Goal: Task Accomplishment & Management: Manage account settings

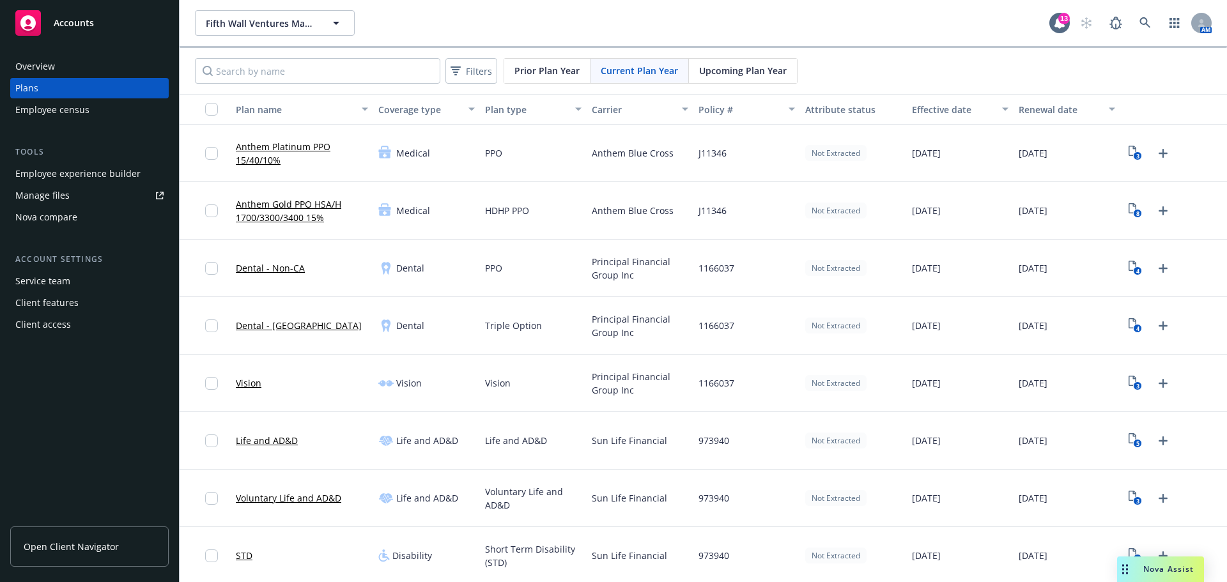
click at [73, 171] on div "Employee experience builder" at bounding box center [77, 174] width 125 height 20
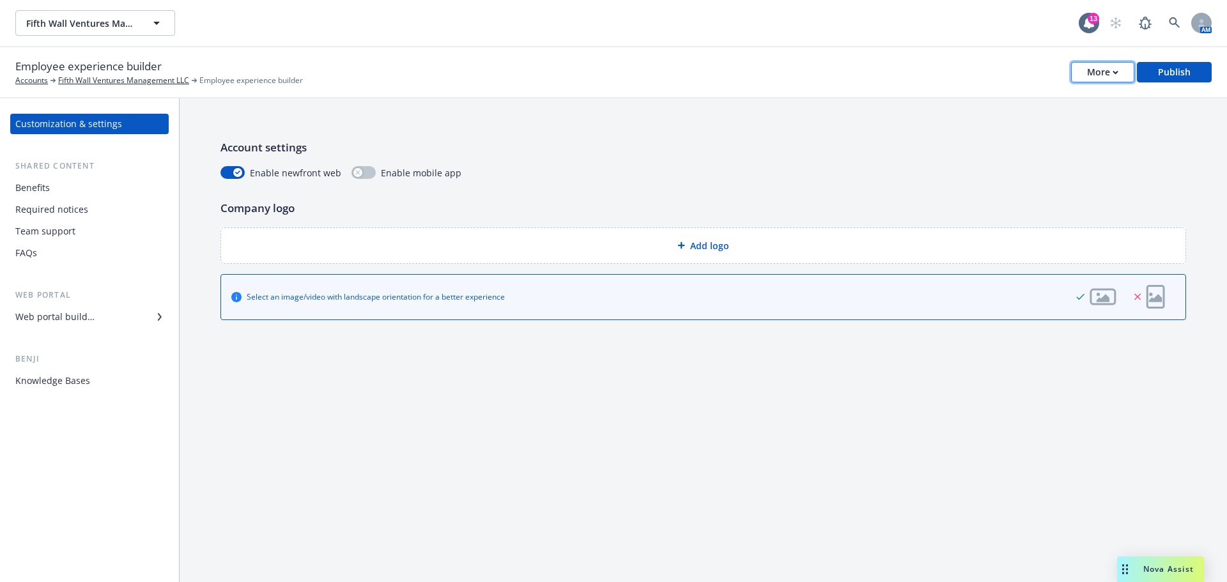
click at [1113, 76] on div "More" at bounding box center [1102, 72] width 31 height 19
click at [1062, 103] on link "Copy preview link" at bounding box center [1039, 101] width 189 height 26
click at [60, 187] on div "Benefits" at bounding box center [89, 188] width 148 height 20
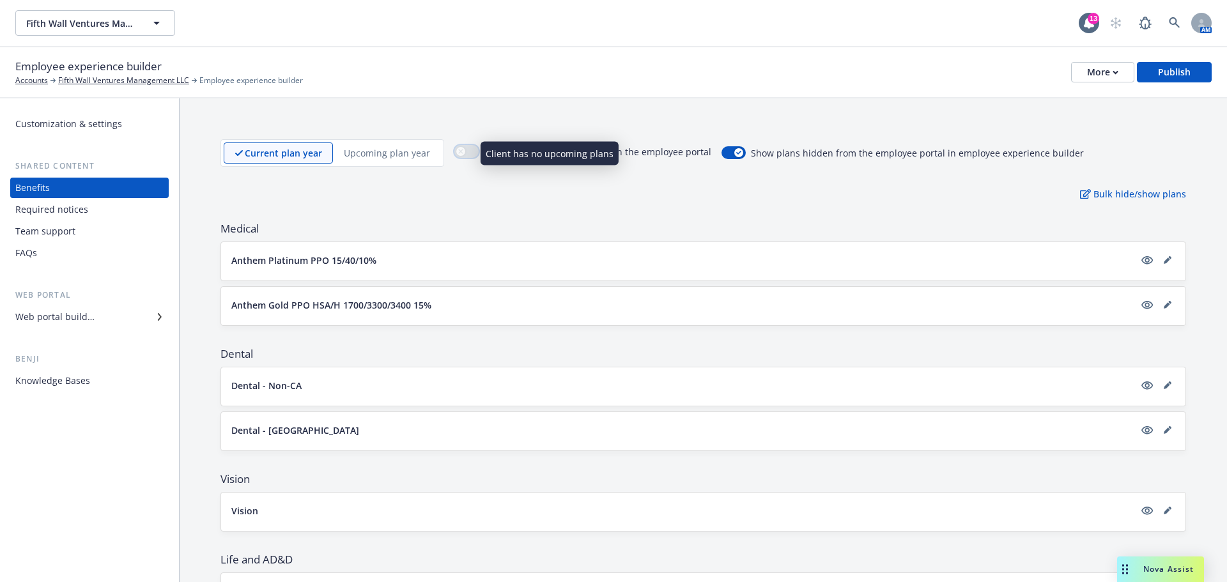
click at [467, 155] on button "button" at bounding box center [466, 151] width 24 height 13
click at [1116, 198] on p "Bulk hide/show plans" at bounding box center [1133, 193] width 106 height 13
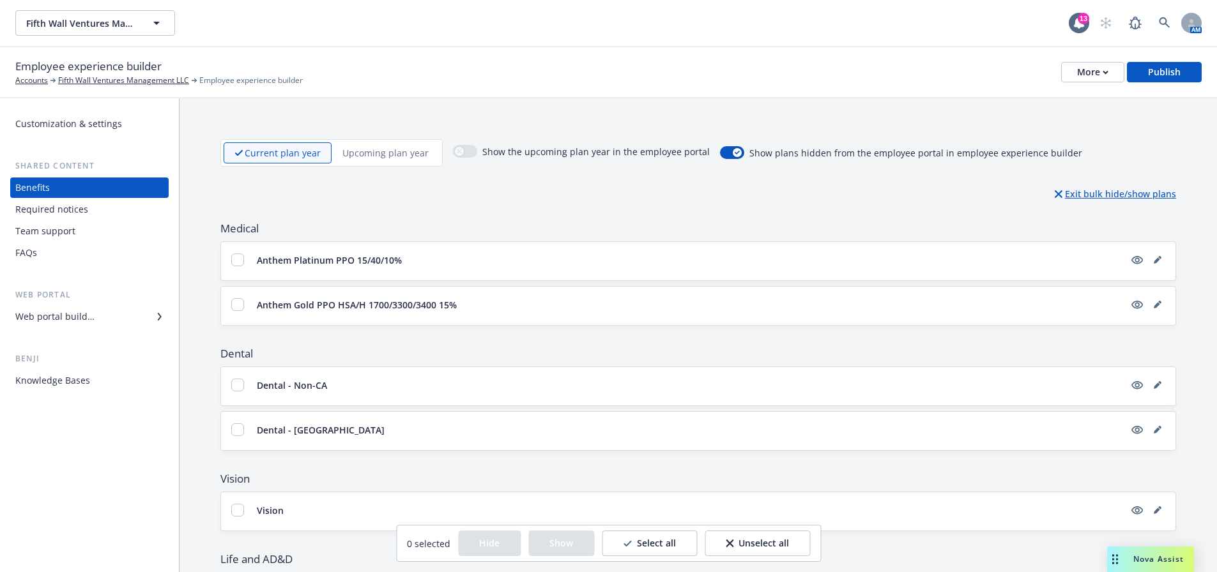
click at [1116, 198] on p "Exit bulk hide/show plans" at bounding box center [1115, 193] width 121 height 13
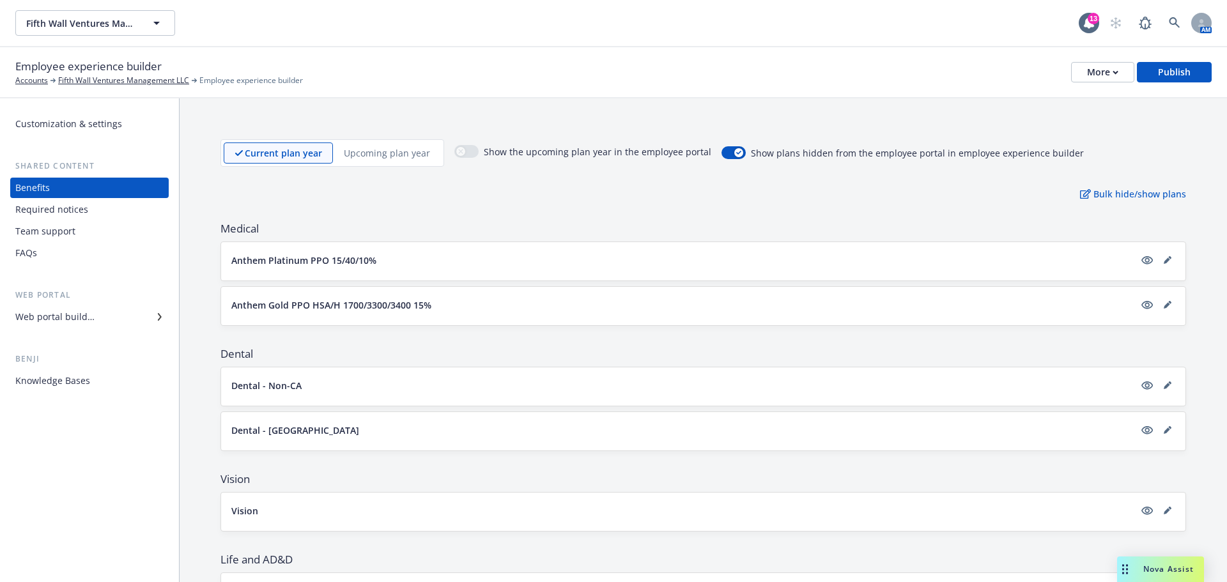
click at [85, 130] on div "Customization & settings" at bounding box center [68, 124] width 107 height 20
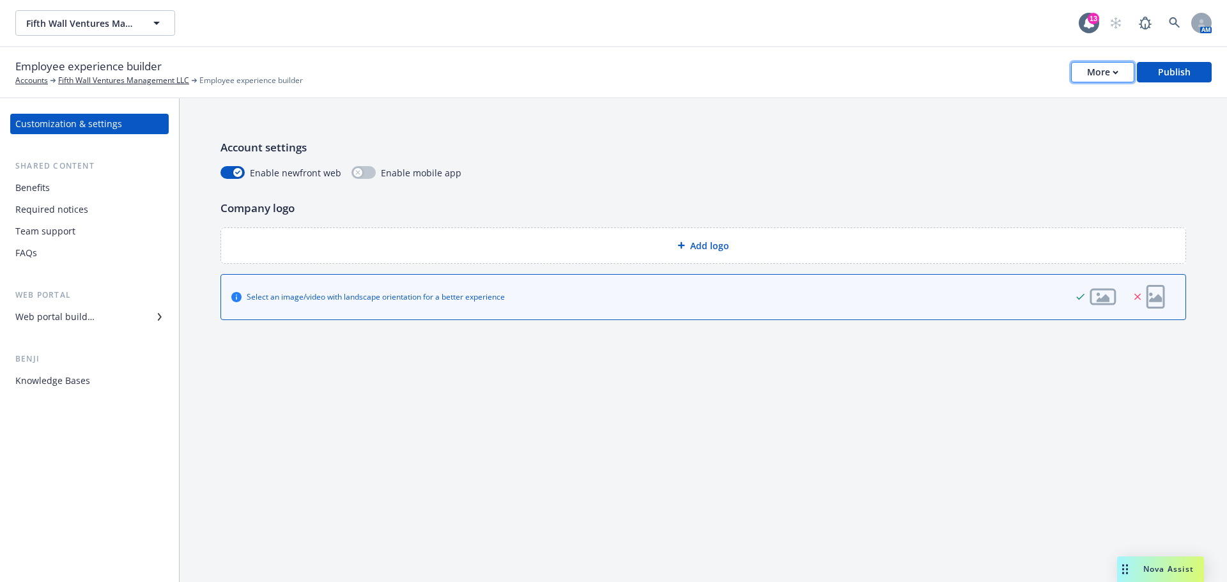
click at [1128, 71] on button "More" at bounding box center [1102, 72] width 63 height 20
click at [77, 185] on div "Benefits" at bounding box center [89, 188] width 148 height 20
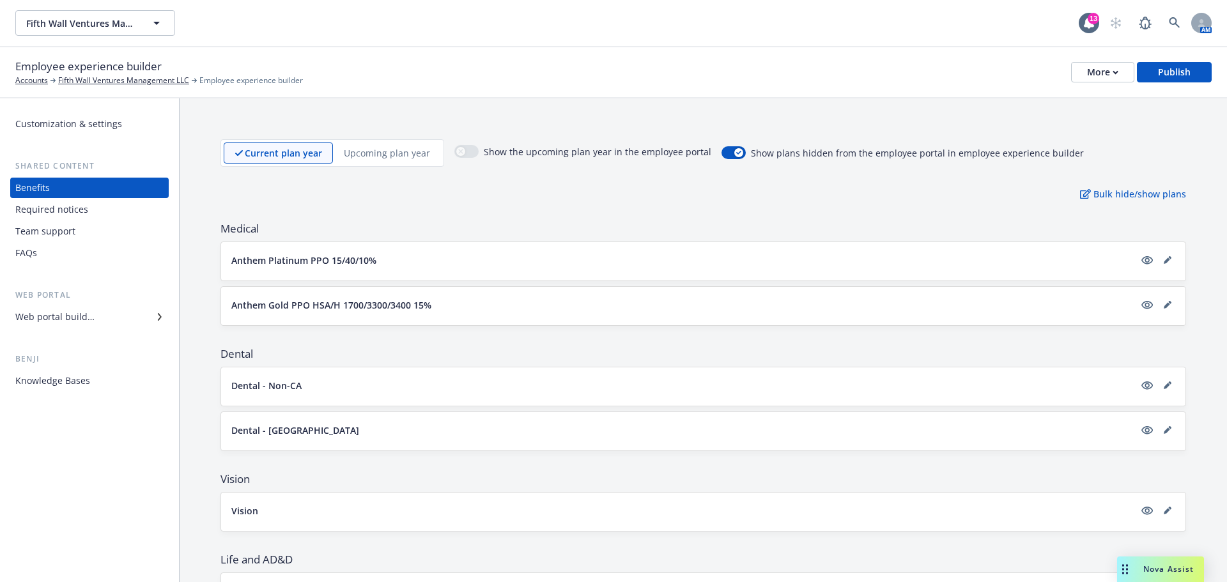
click at [82, 203] on div "Required notices" at bounding box center [51, 209] width 73 height 20
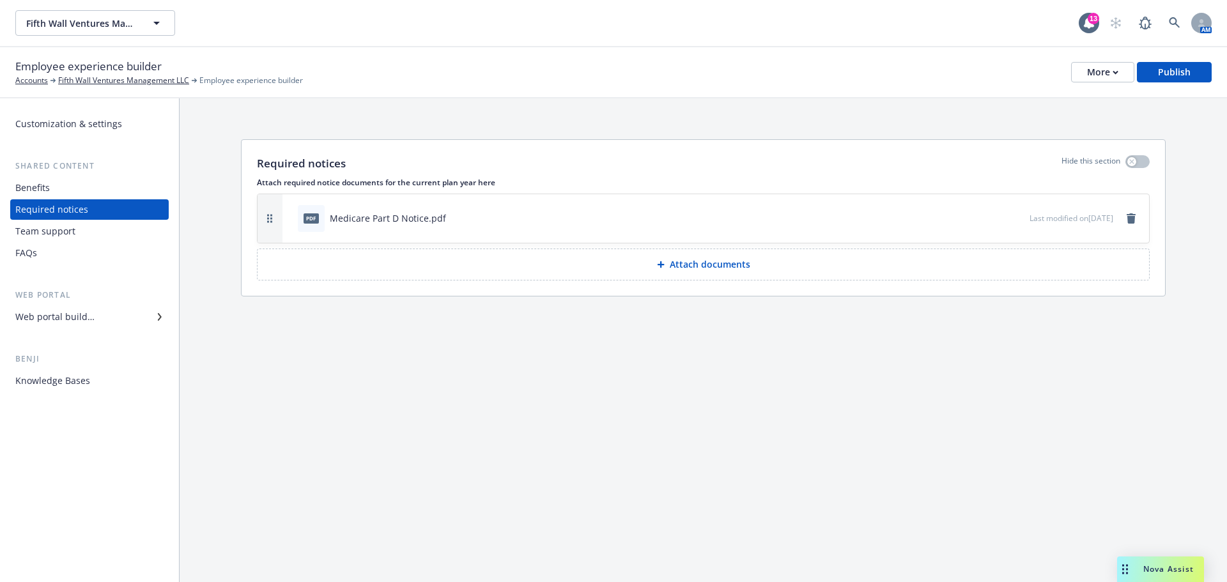
click at [79, 231] on div "Team support" at bounding box center [89, 231] width 148 height 20
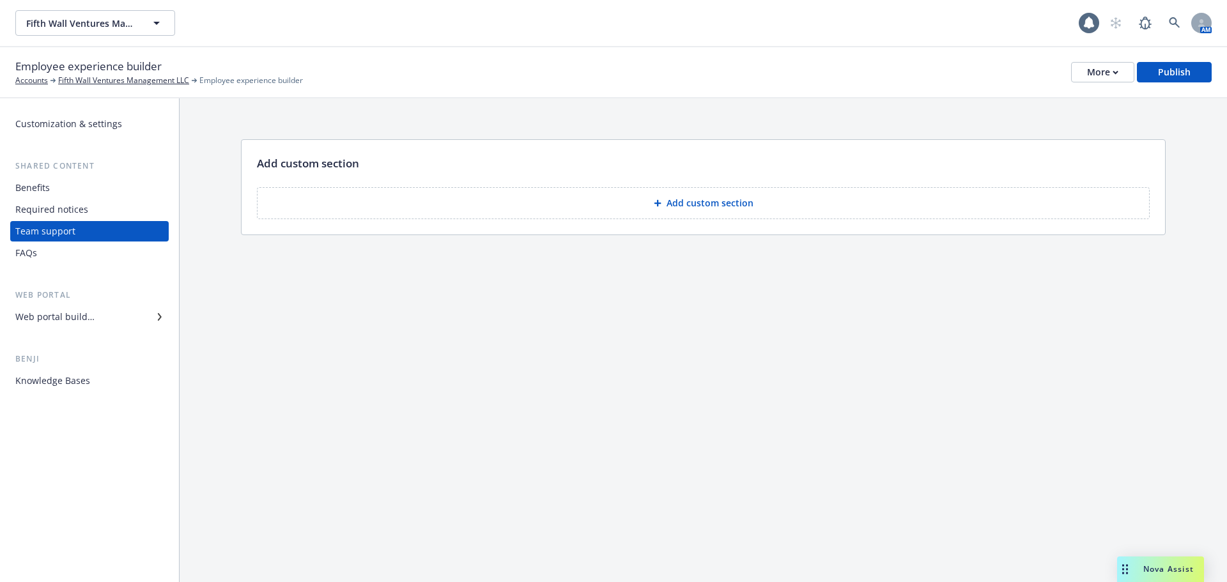
click at [56, 252] on div "FAQs" at bounding box center [89, 253] width 148 height 20
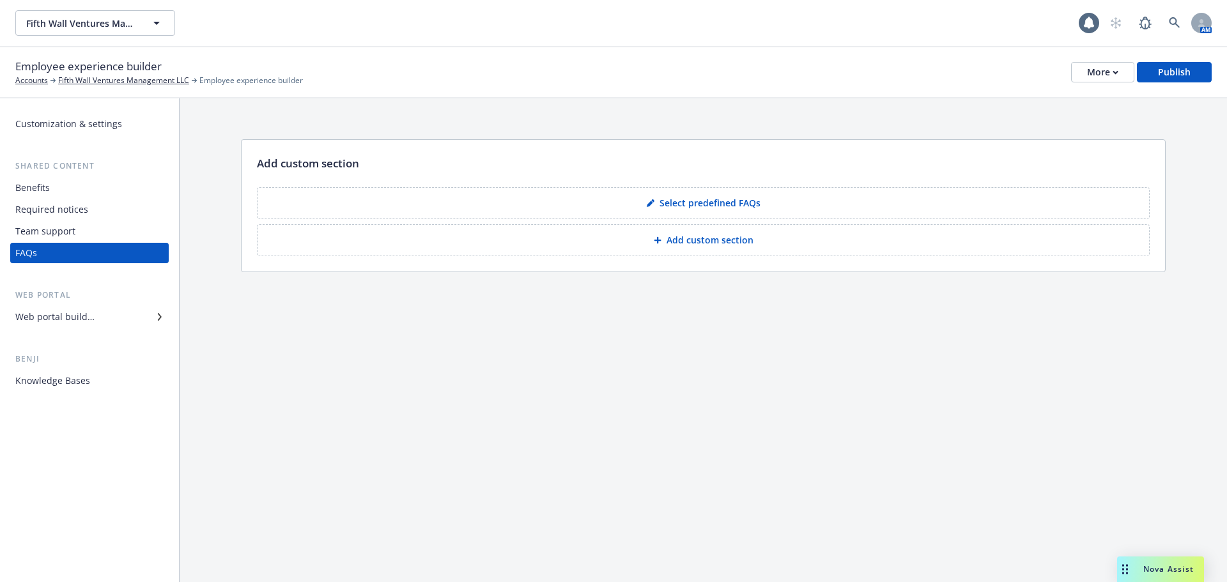
click at [59, 323] on div "Web portal builder" at bounding box center [54, 317] width 79 height 20
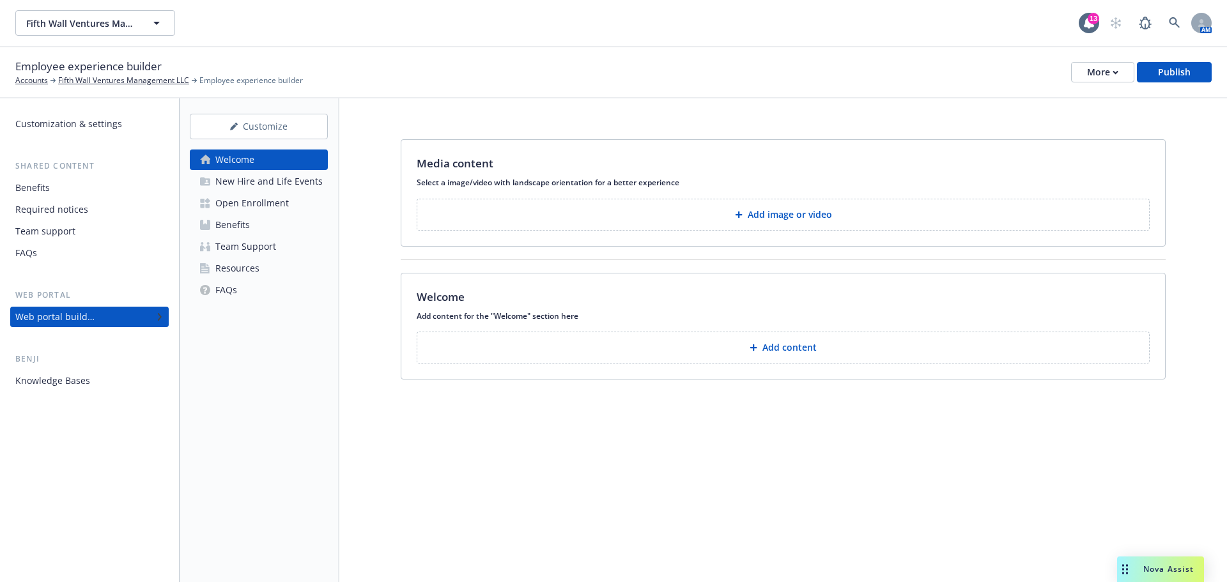
click at [79, 132] on div "Customization & settings" at bounding box center [68, 124] width 107 height 20
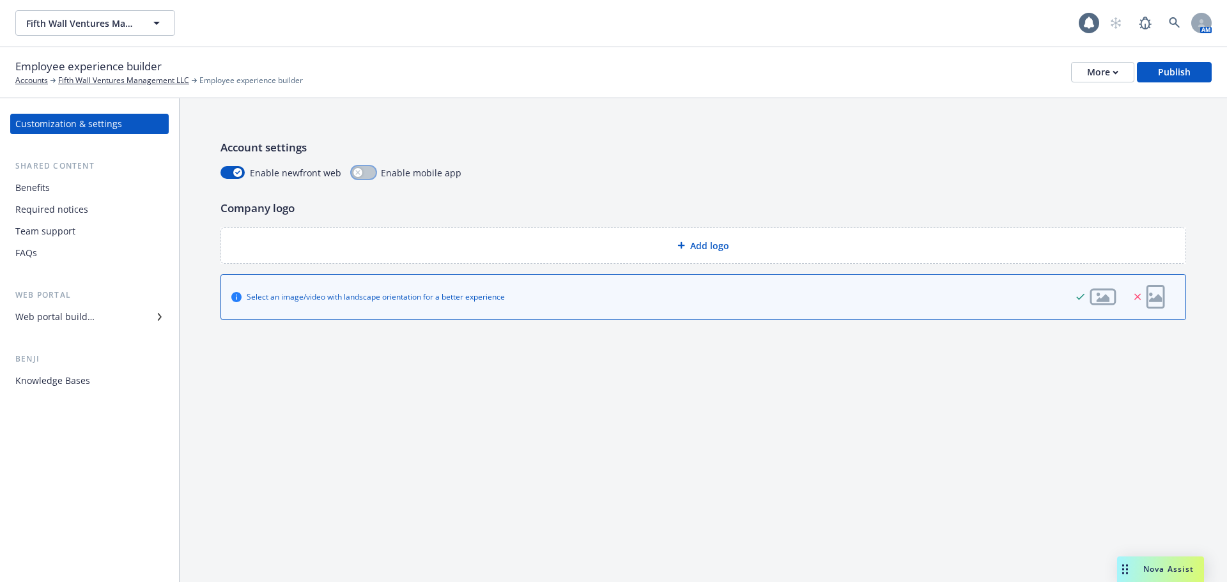
click at [369, 171] on button "button" at bounding box center [363, 172] width 24 height 13
click at [360, 173] on button "button" at bounding box center [363, 172] width 24 height 13
click at [371, 240] on div "Add logo" at bounding box center [703, 245] width 944 height 15
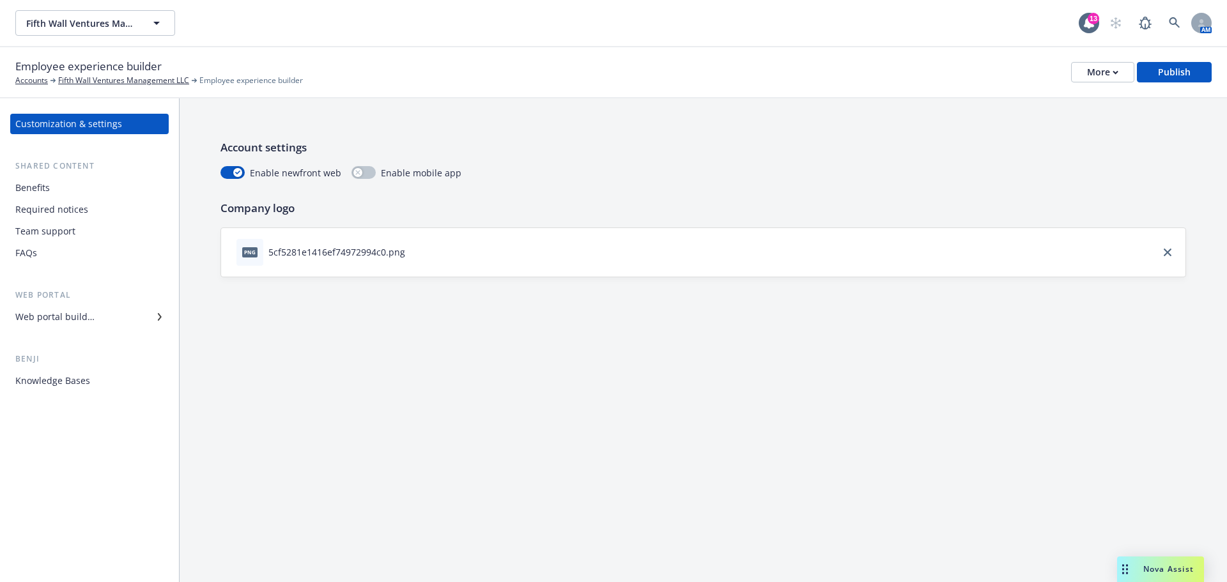
click at [51, 190] on div "Benefits" at bounding box center [89, 188] width 148 height 20
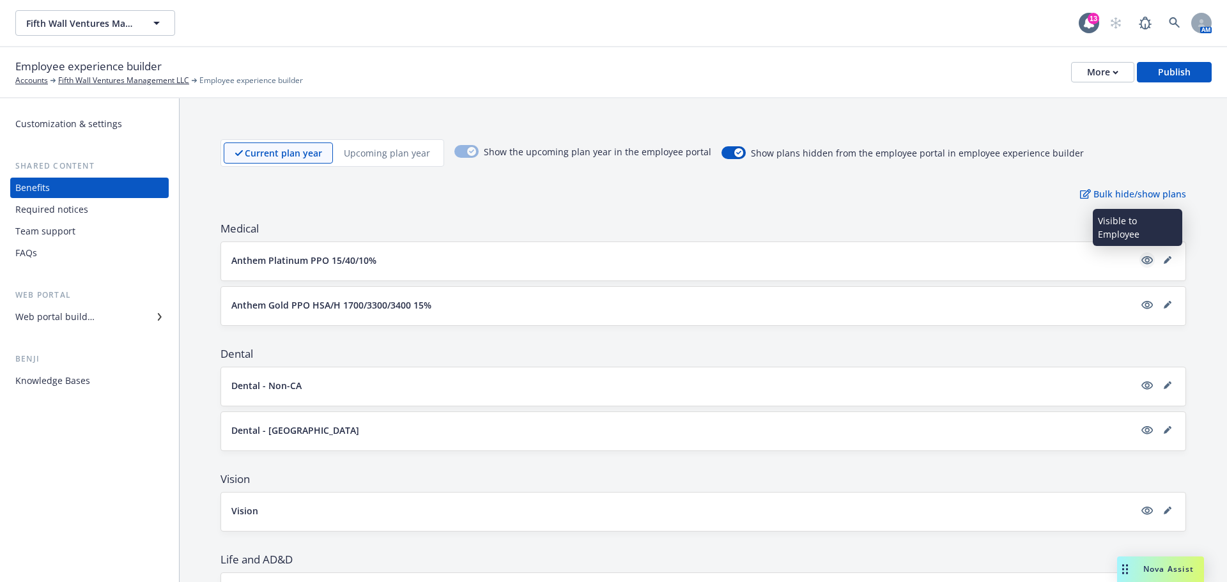
click at [1141, 261] on icon "visible" at bounding box center [1146, 259] width 11 height 11
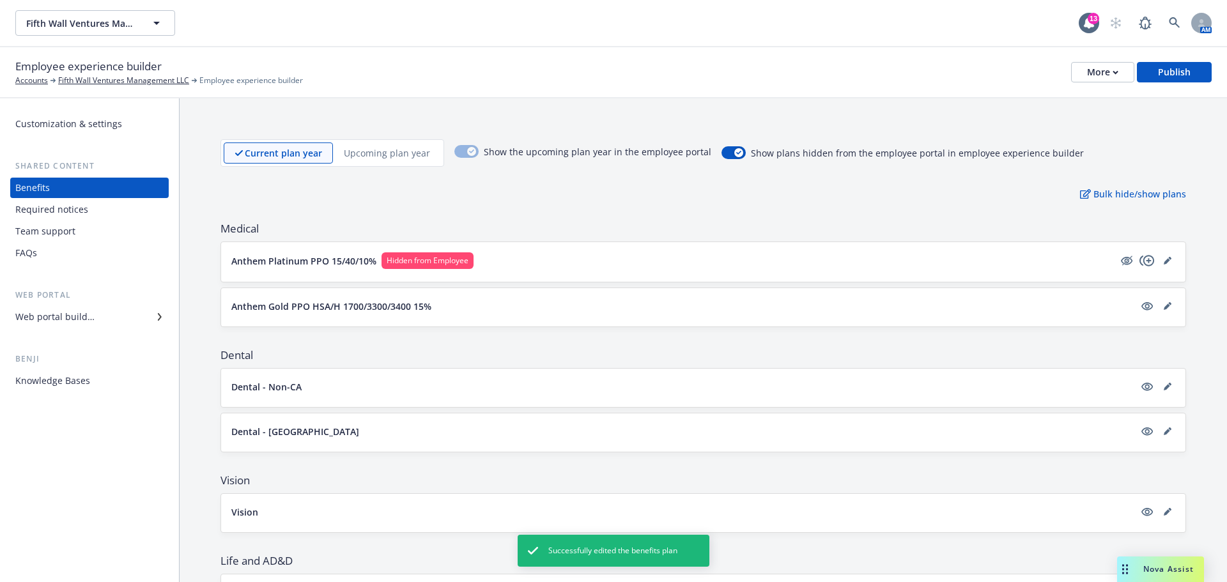
click at [1140, 261] on icon "copyPlus" at bounding box center [1146, 260] width 15 height 11
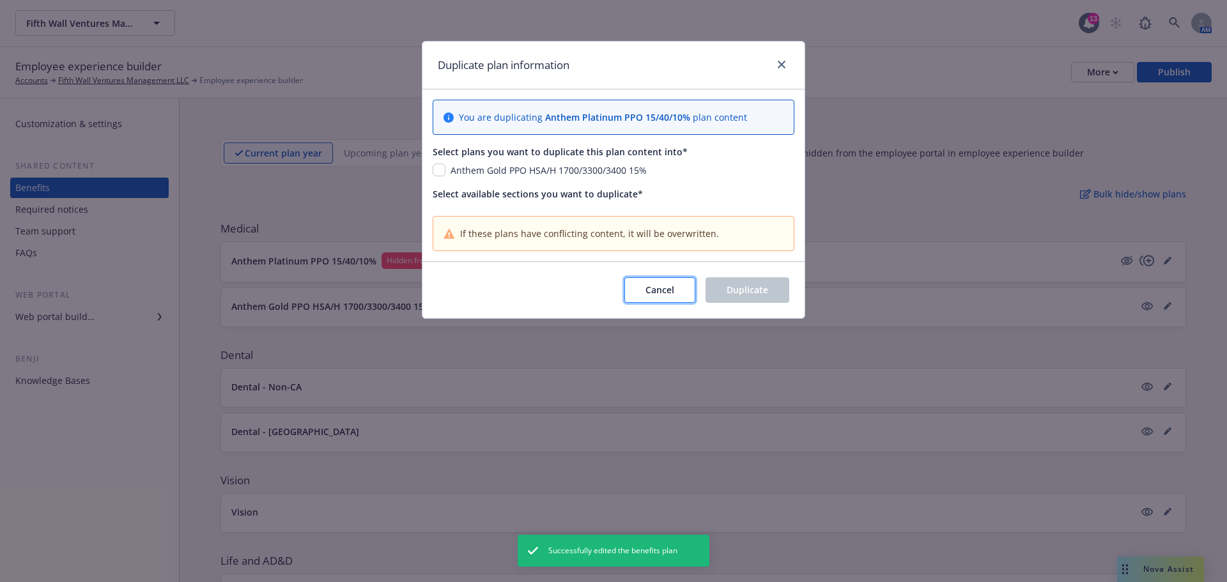
click at [664, 291] on span "Cancel" at bounding box center [659, 290] width 29 height 12
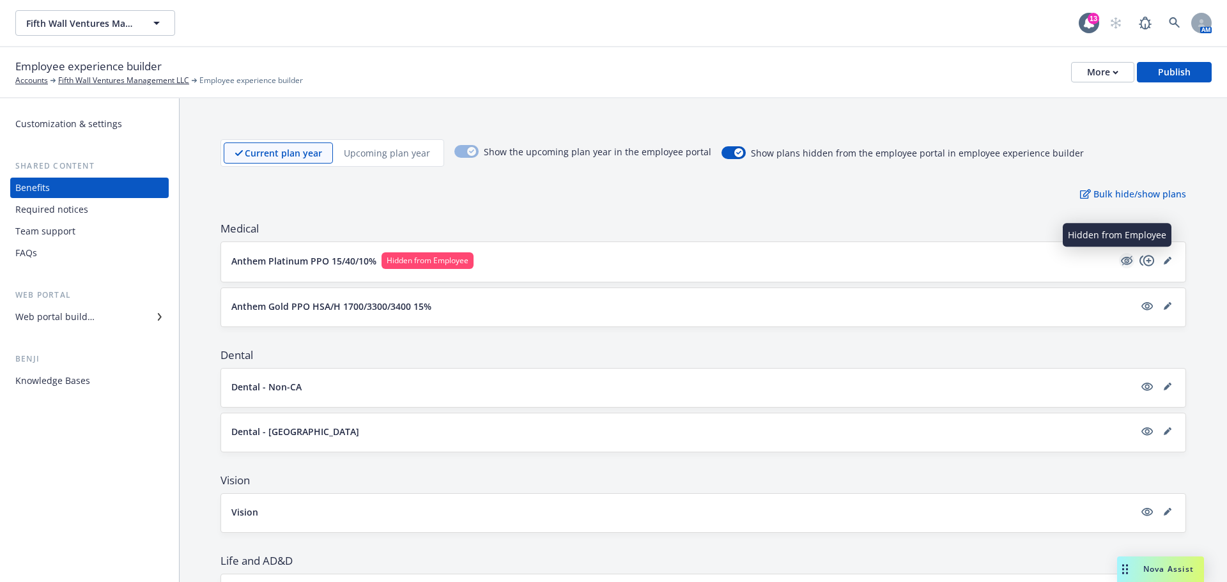
click at [1121, 264] on icon "hidden" at bounding box center [1126, 261] width 11 height 8
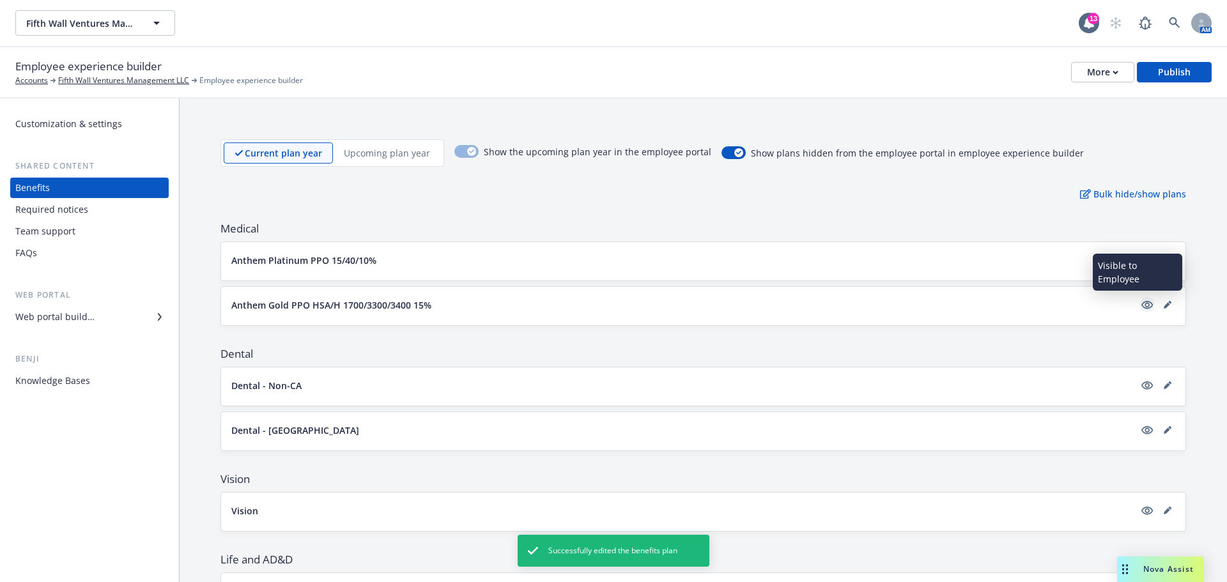
click at [1141, 304] on icon "visible" at bounding box center [1146, 305] width 11 height 8
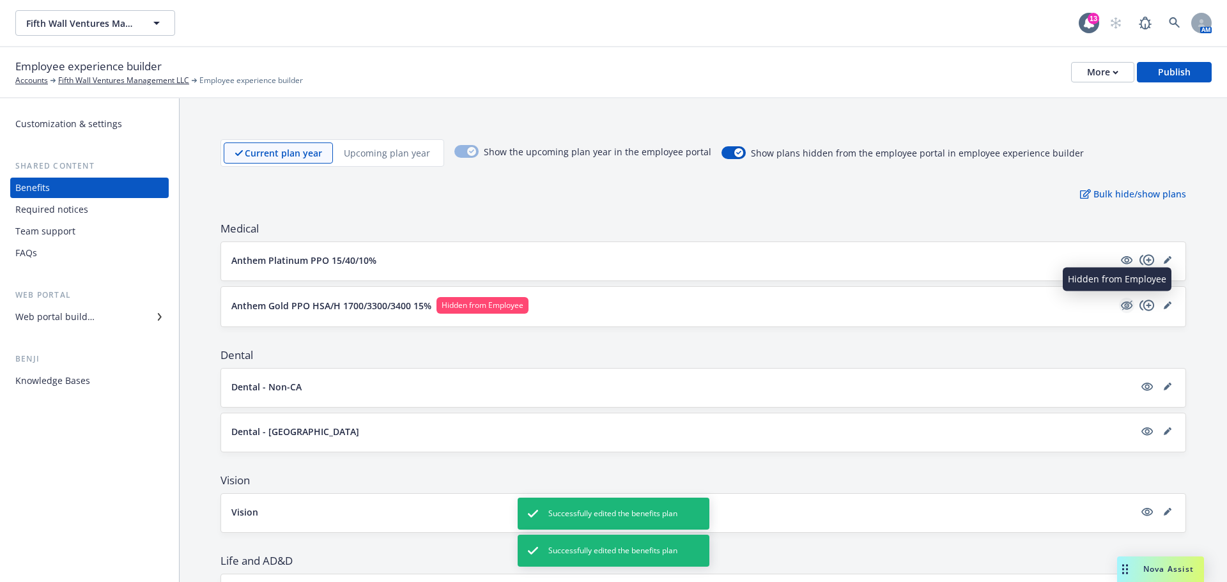
click at [1122, 304] on icon "hidden" at bounding box center [1127, 305] width 10 height 10
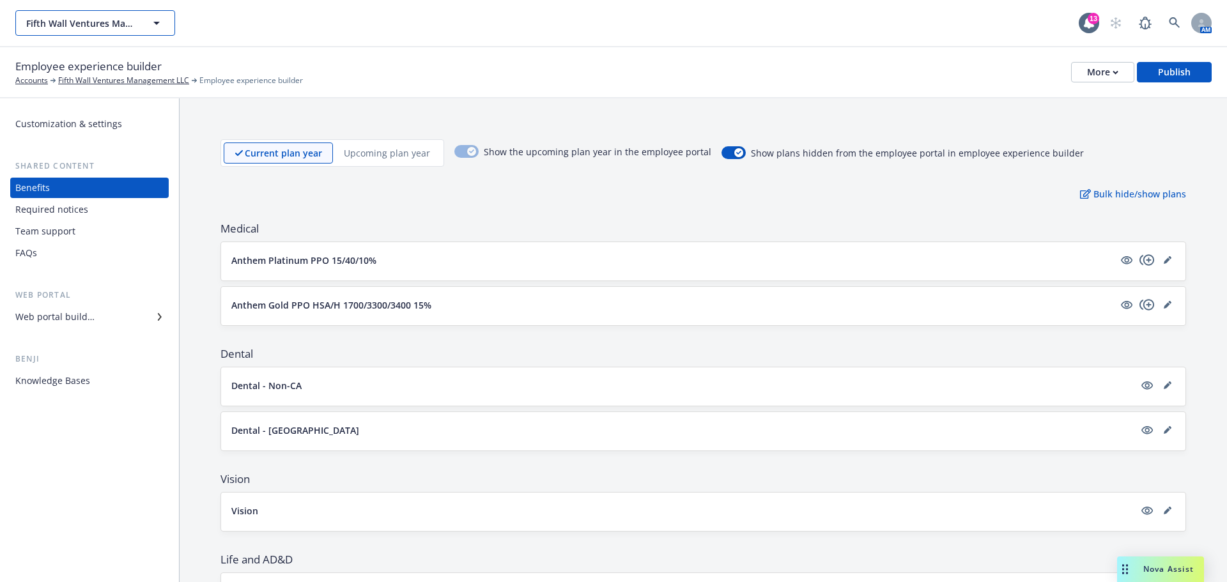
click at [139, 33] on button "Fifth Wall Ventures Management LLC" at bounding box center [95, 23] width 160 height 26
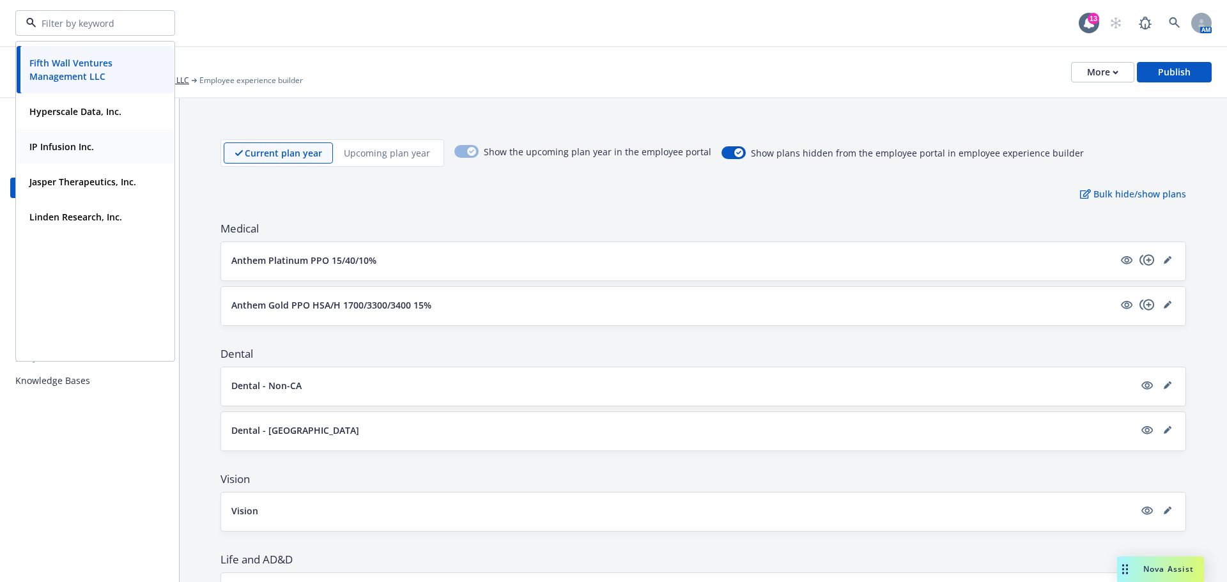
scroll to position [383, 0]
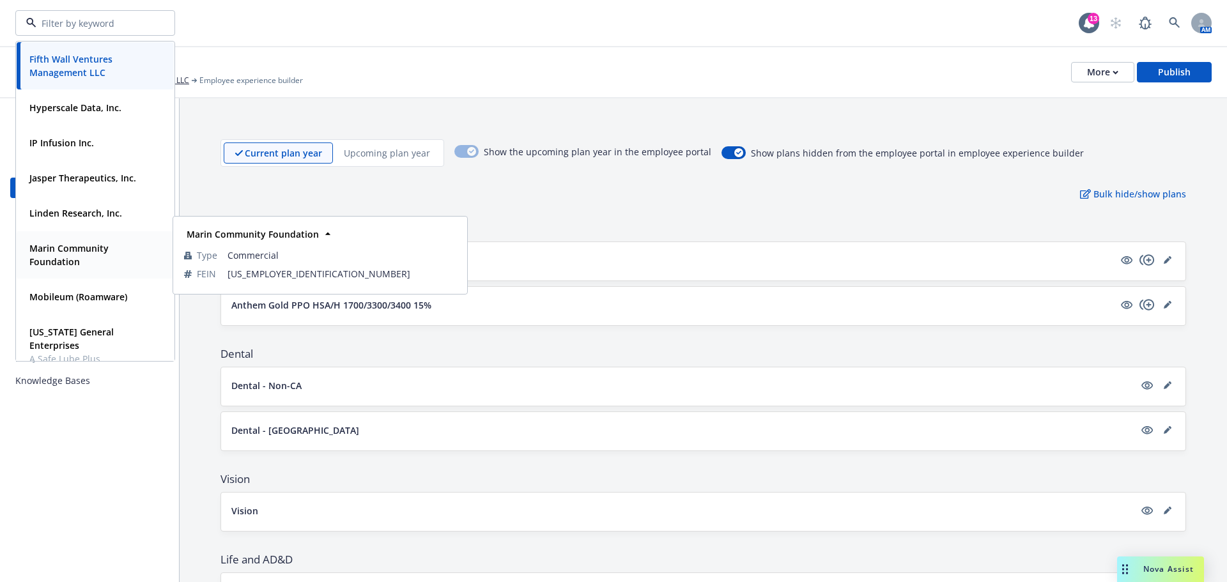
click at [86, 258] on span "Marin Community Foundation" at bounding box center [93, 254] width 129 height 27
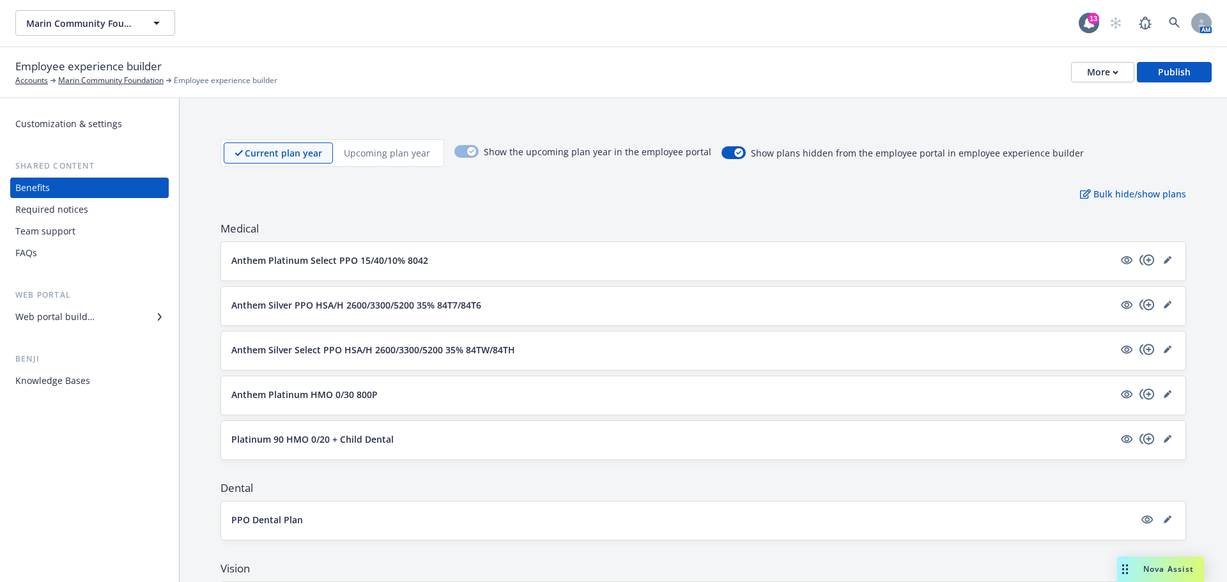
click at [80, 130] on div "Customization & settings" at bounding box center [68, 124] width 107 height 20
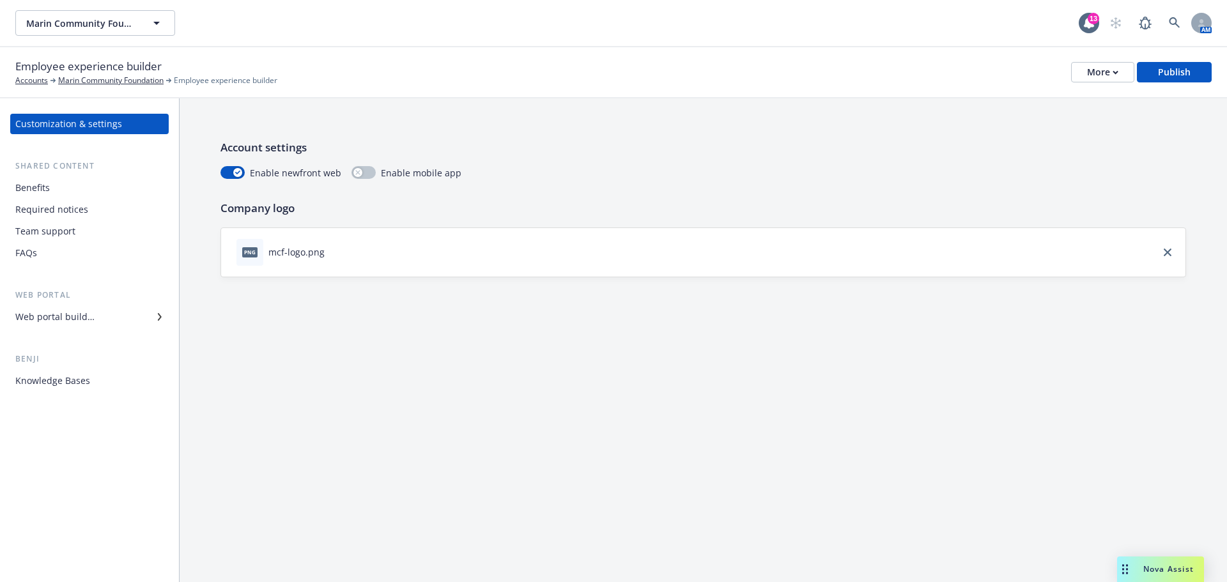
click at [47, 187] on div "Benefits" at bounding box center [32, 188] width 34 height 20
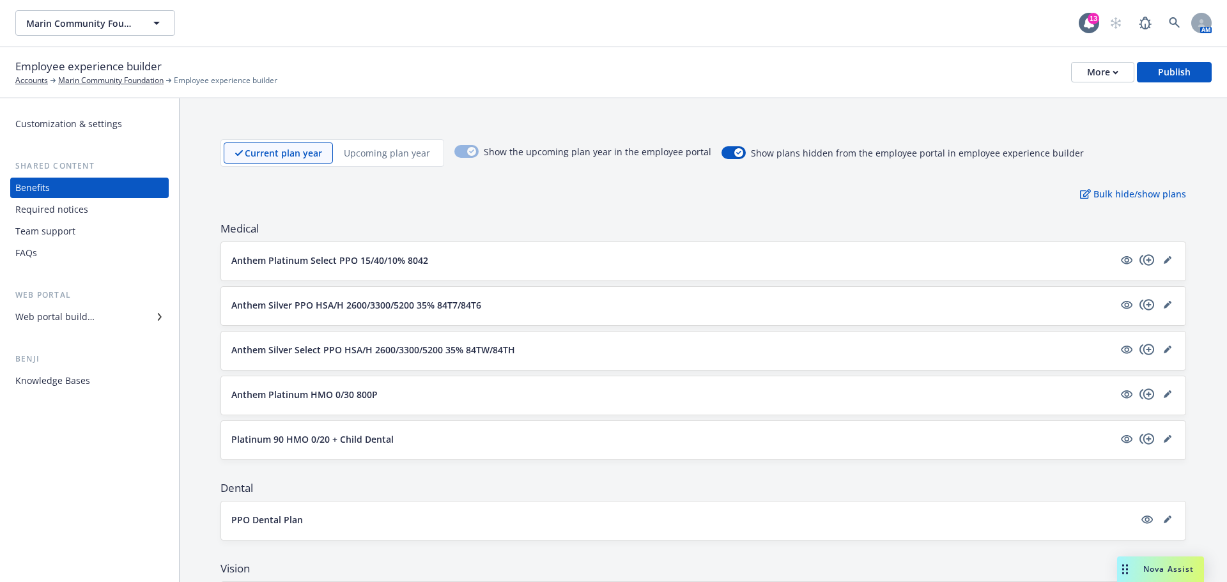
click at [46, 211] on div "Required notices" at bounding box center [51, 209] width 73 height 20
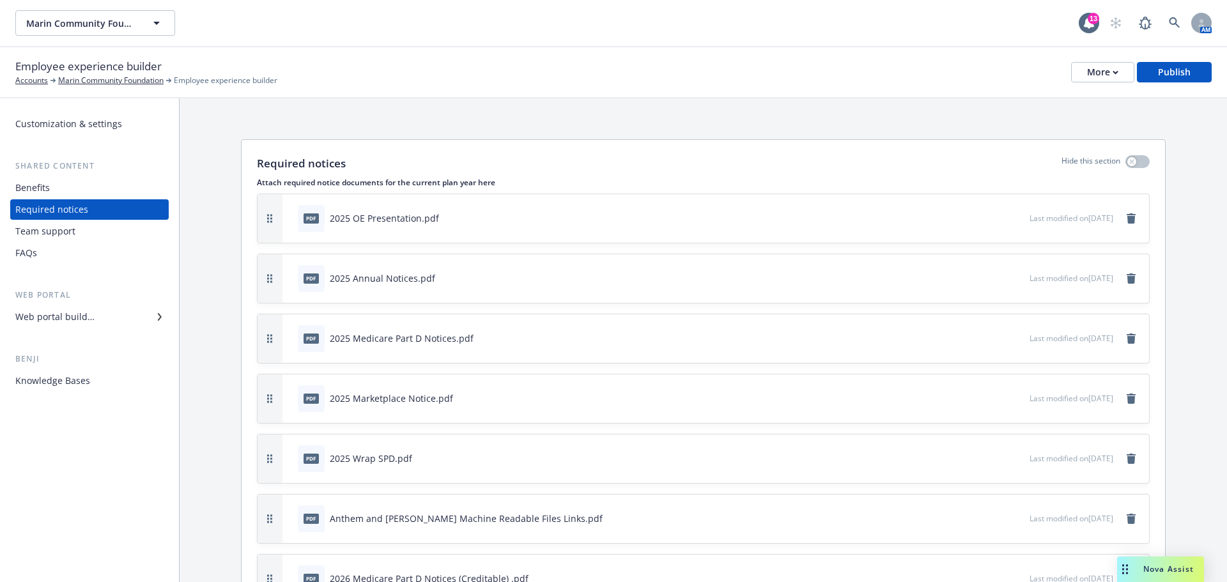
click at [59, 252] on div "FAQs" at bounding box center [89, 253] width 148 height 20
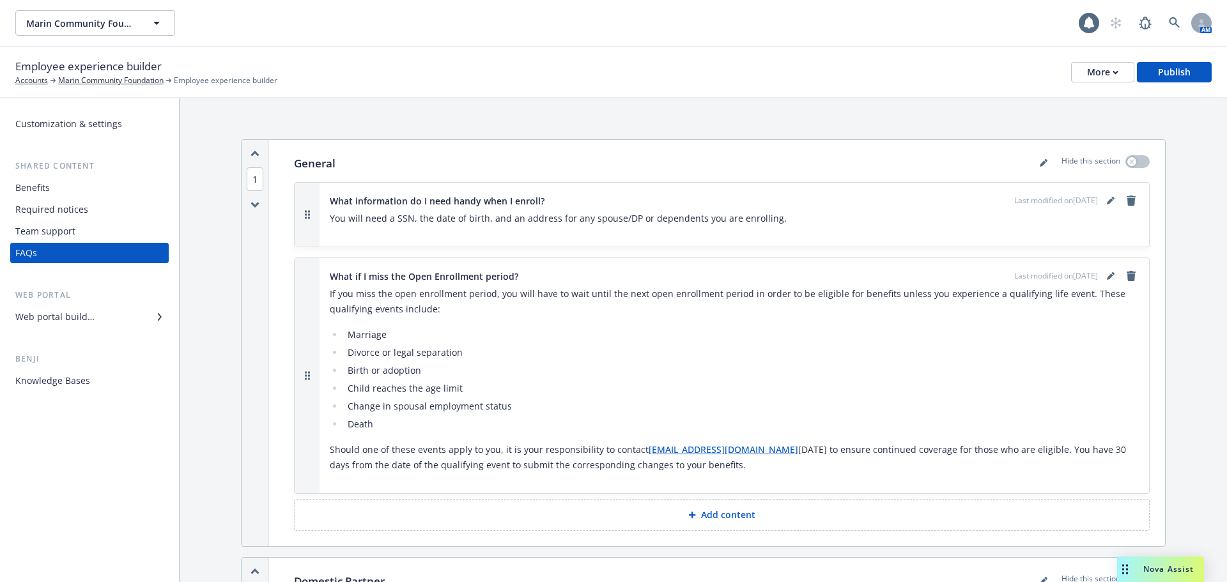
click at [65, 231] on div "Team support" at bounding box center [45, 231] width 60 height 20
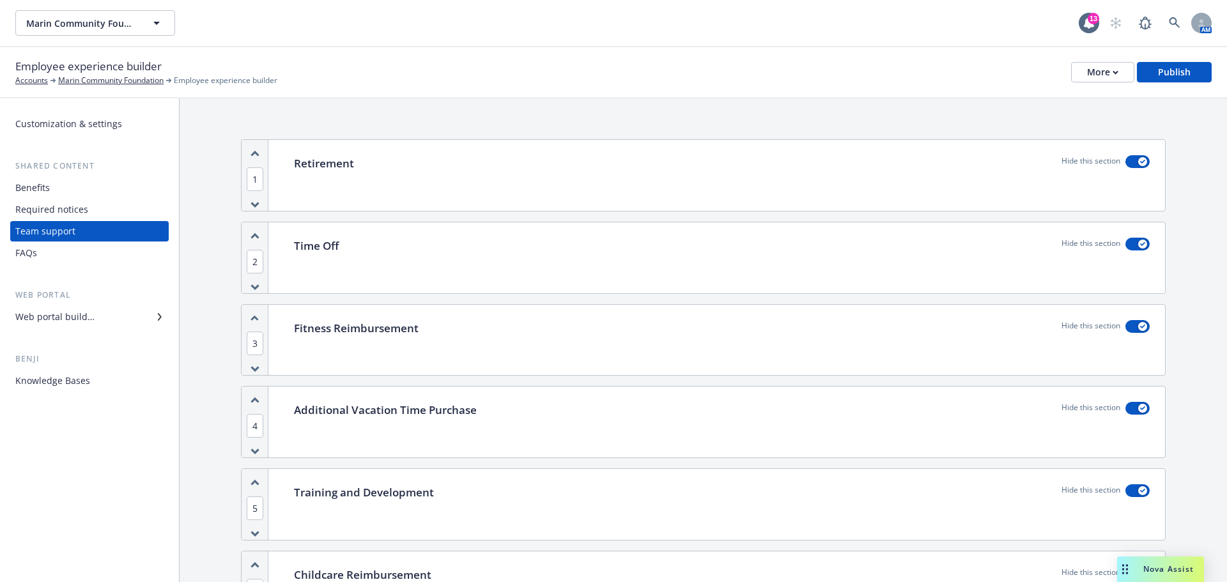
click at [80, 313] on div "Web portal builder" at bounding box center [54, 317] width 79 height 20
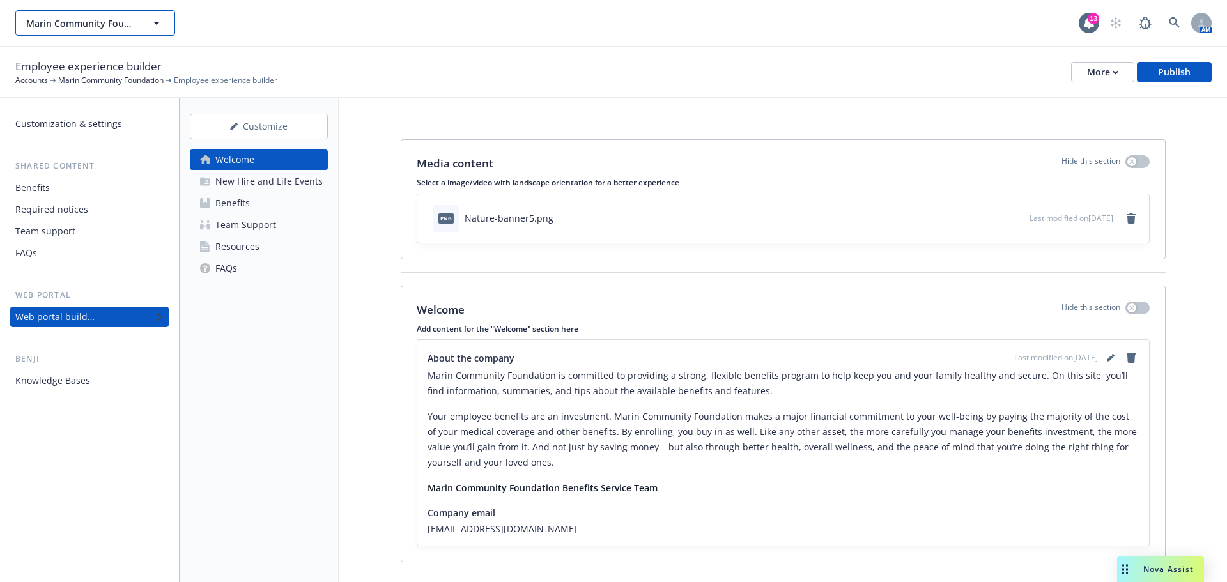
click at [123, 28] on span "Marin Community Foundation" at bounding box center [81, 23] width 111 height 13
type input "fifth"
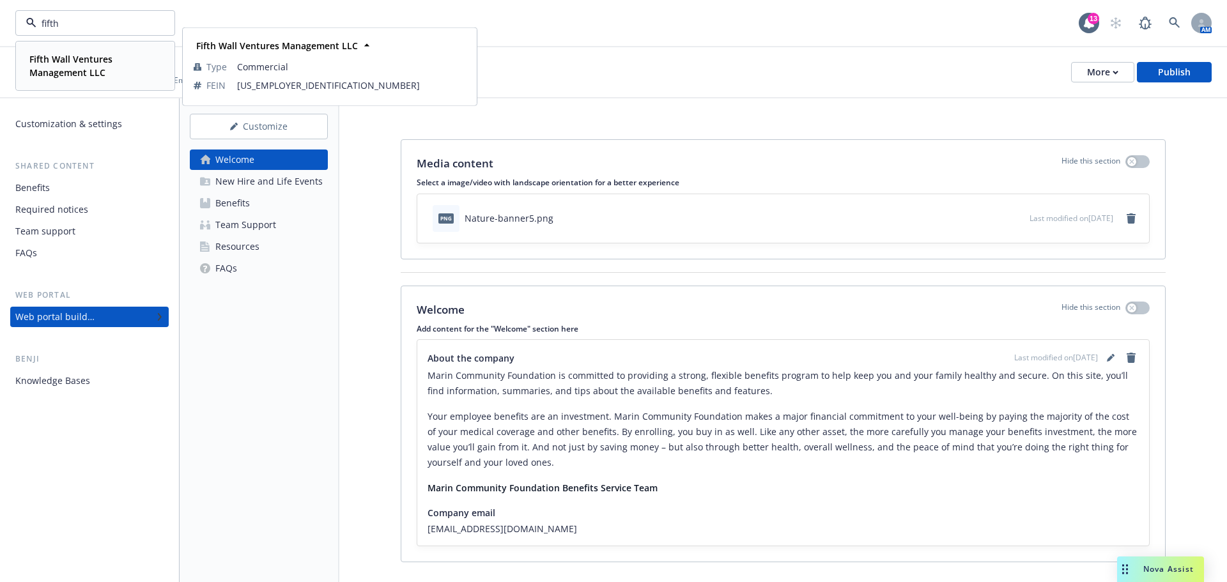
click at [79, 61] on strong "Fifth Wall Ventures Management LLC" at bounding box center [70, 66] width 83 height 26
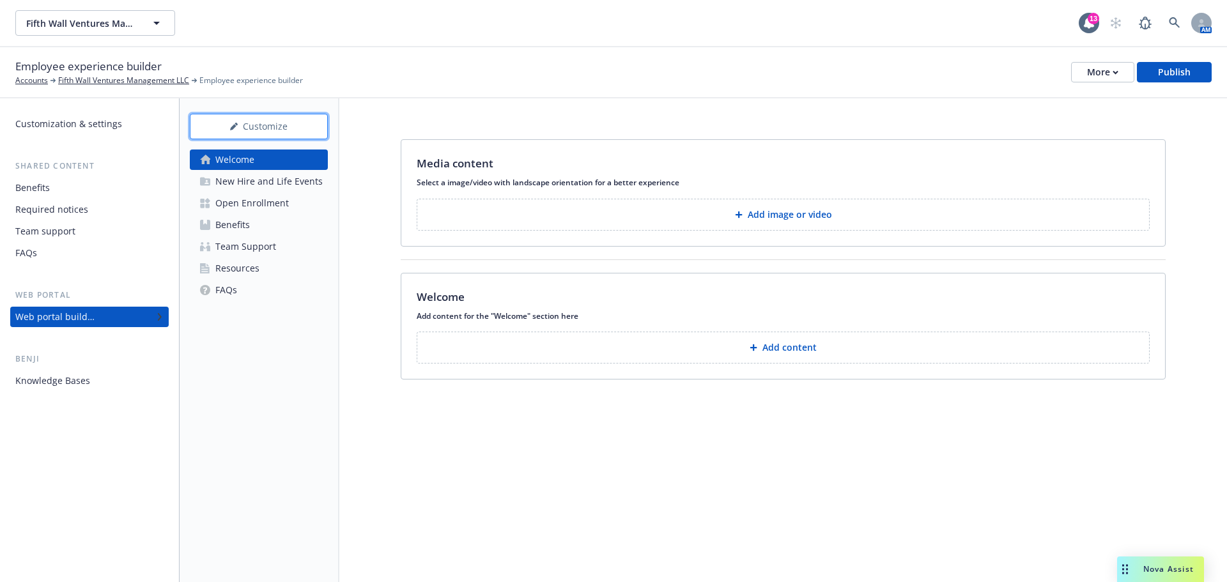
click at [263, 132] on div "Customize" at bounding box center [259, 126] width 96 height 24
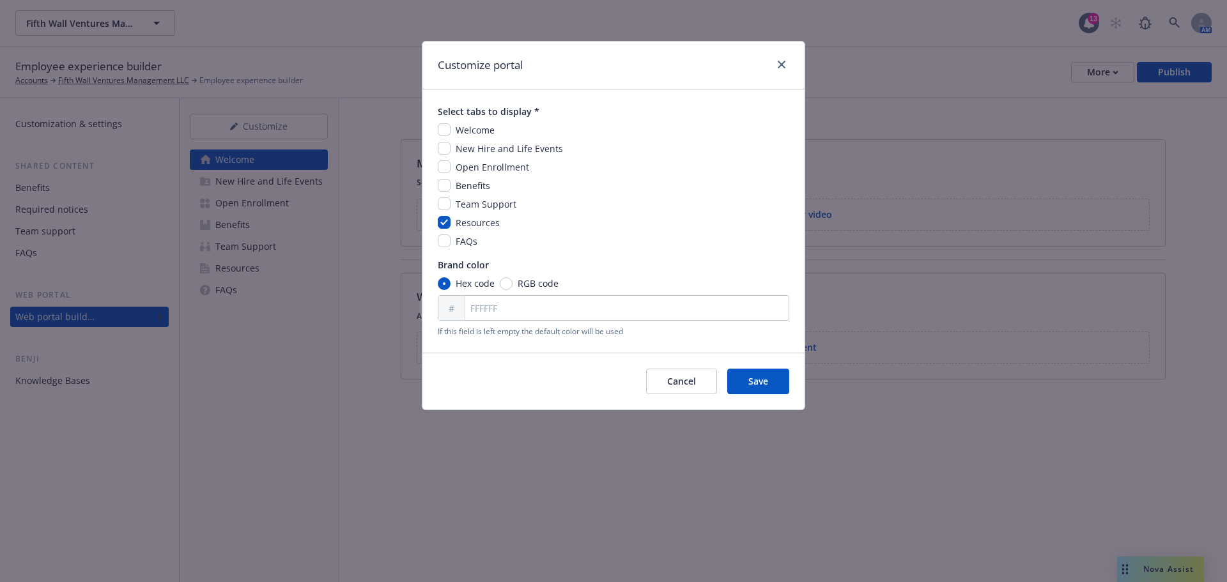
click at [475, 133] on span "Welcome" at bounding box center [474, 130] width 39 height 12
click at [446, 128] on input "checkbox" at bounding box center [444, 129] width 13 height 13
checkbox input "true"
click at [445, 148] on input "checkbox" at bounding box center [444, 148] width 13 height 13
checkbox input "true"
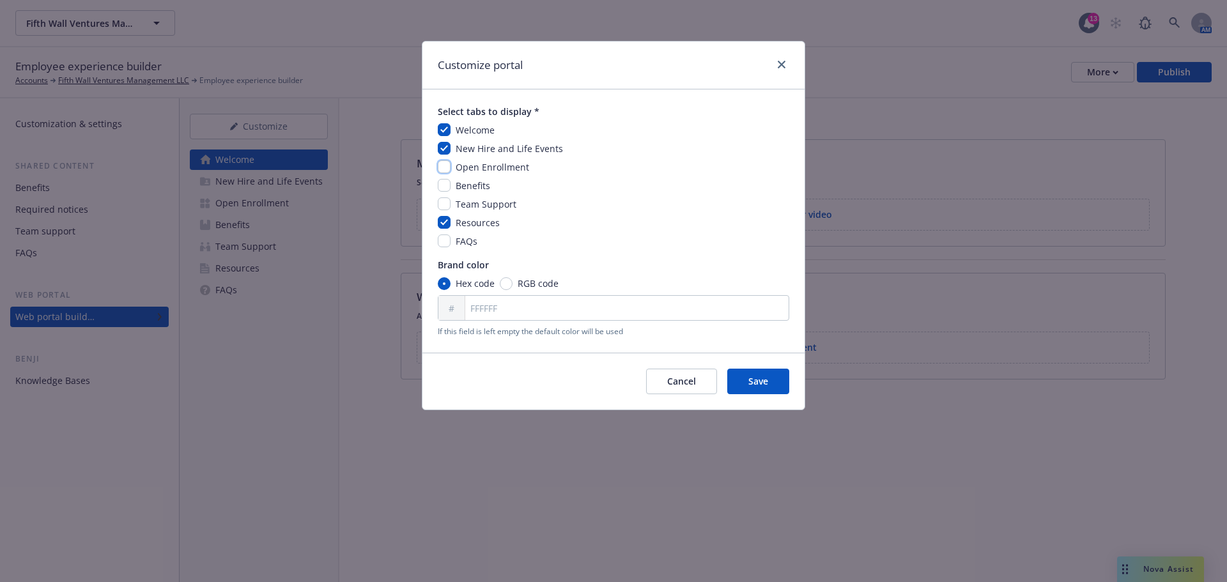
click at [443, 161] on input "checkbox" at bounding box center [444, 166] width 13 height 13
checkbox input "true"
click at [445, 186] on input "checkbox" at bounding box center [444, 185] width 13 height 13
checkbox input "true"
click at [445, 203] on input "checkbox" at bounding box center [444, 203] width 13 height 13
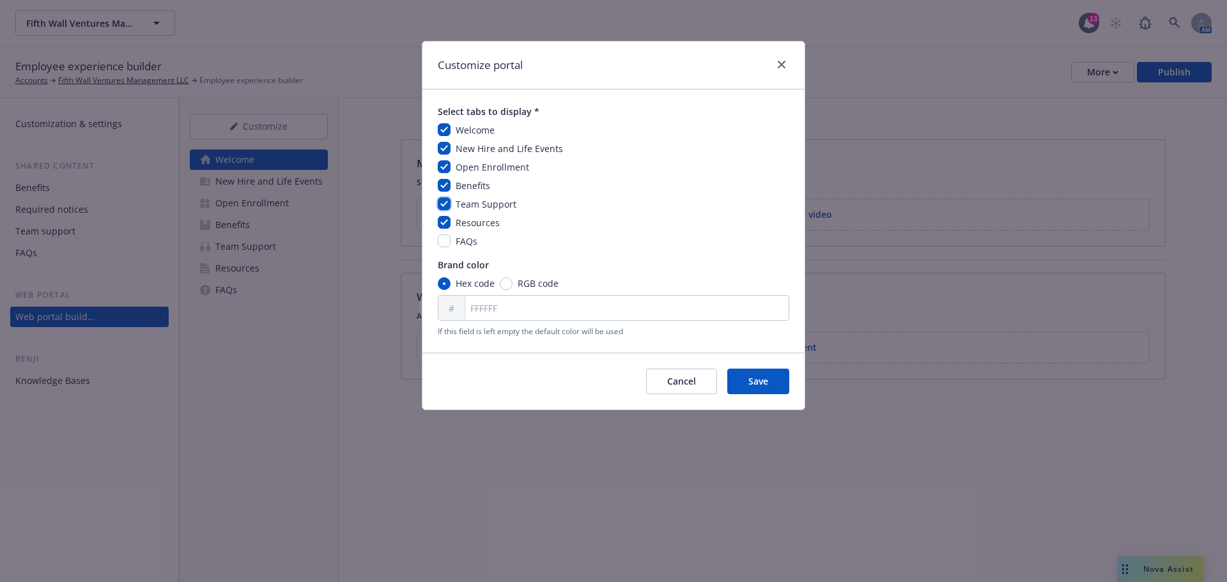
checkbox input "true"
click at [444, 242] on input "checkbox" at bounding box center [444, 240] width 13 height 13
checkbox input "true"
click at [753, 383] on span "Save" at bounding box center [758, 381] width 20 height 12
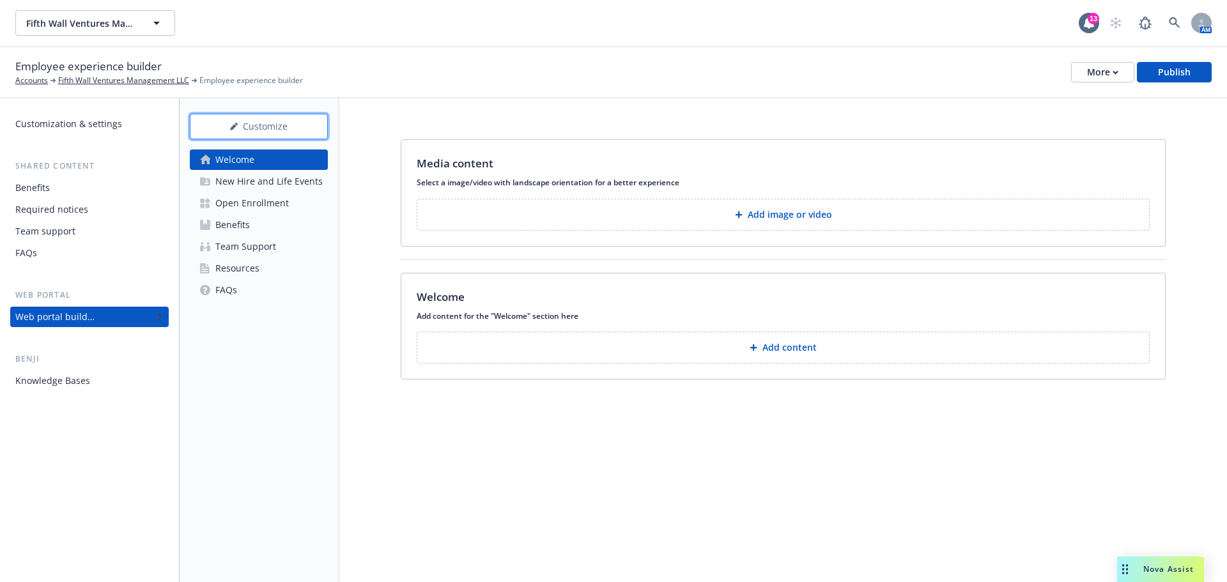
click at [286, 126] on div "Customize" at bounding box center [259, 126] width 96 height 24
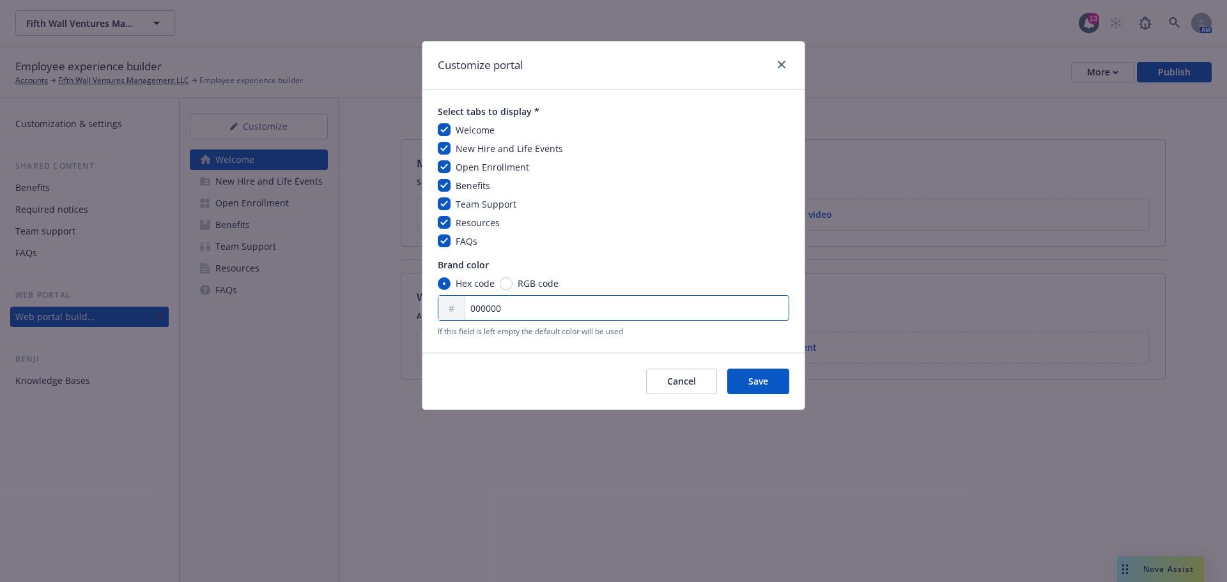
click at [529, 319] on input "000000" at bounding box center [613, 308] width 351 height 26
drag, startPoint x: 523, startPoint y: 302, endPoint x: 428, endPoint y: 307, distance: 95.3
click at [438, 307] on div "# 000000" at bounding box center [613, 308] width 351 height 26
paste input "F05A28"
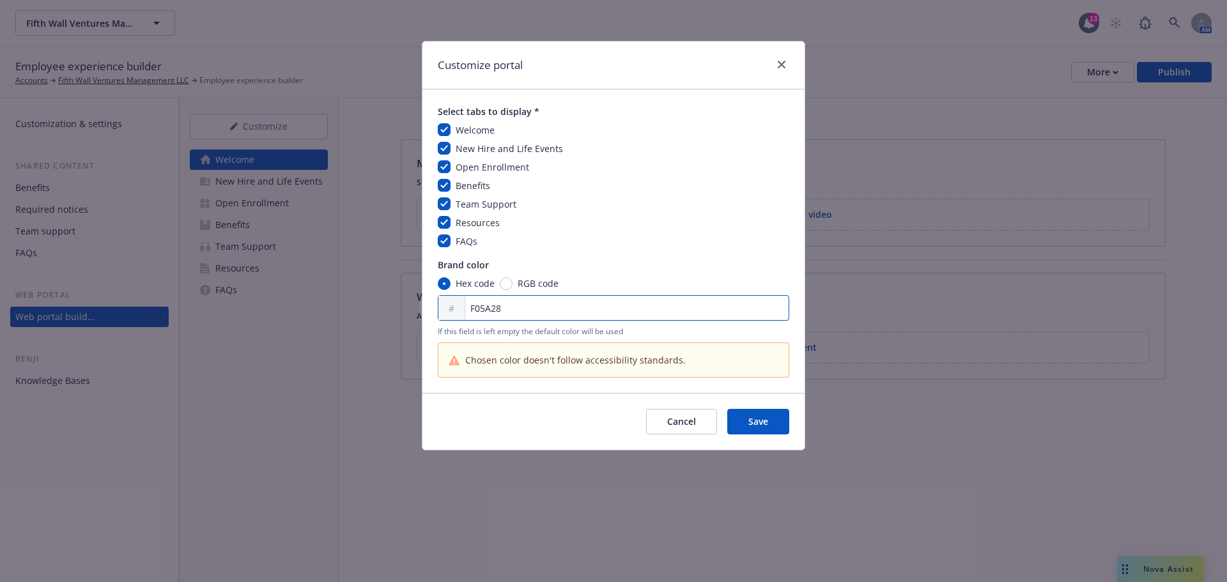
type input "F05A28"
click at [616, 289] on div "Hex code RGB code" at bounding box center [613, 283] width 351 height 13
click at [762, 427] on span "Save" at bounding box center [758, 421] width 20 height 12
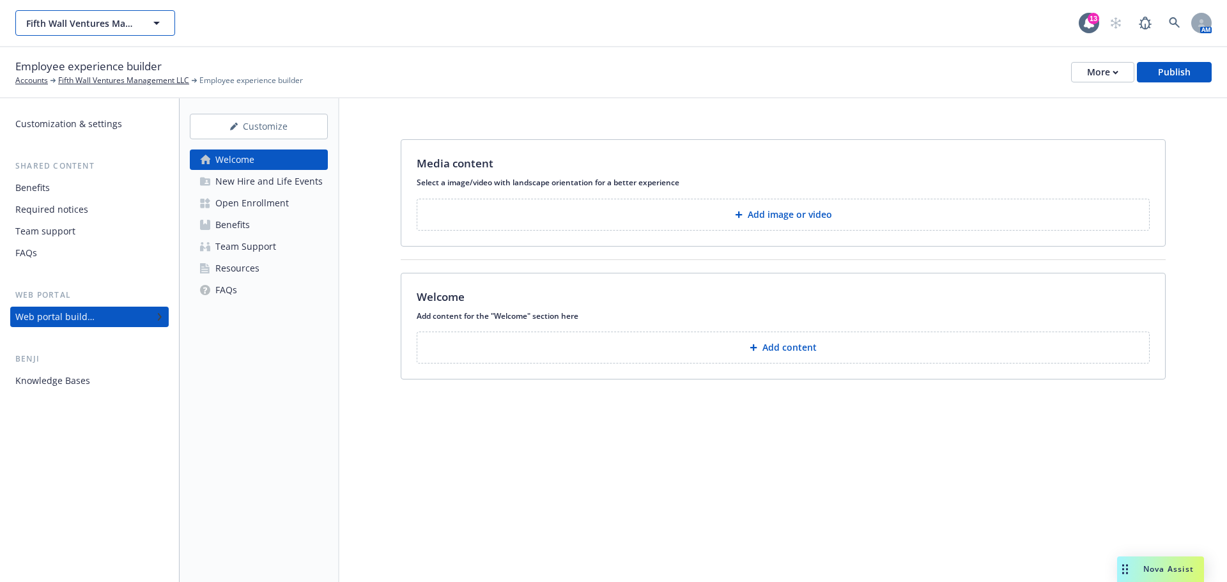
click at [152, 30] on icon "button" at bounding box center [156, 22] width 15 height 15
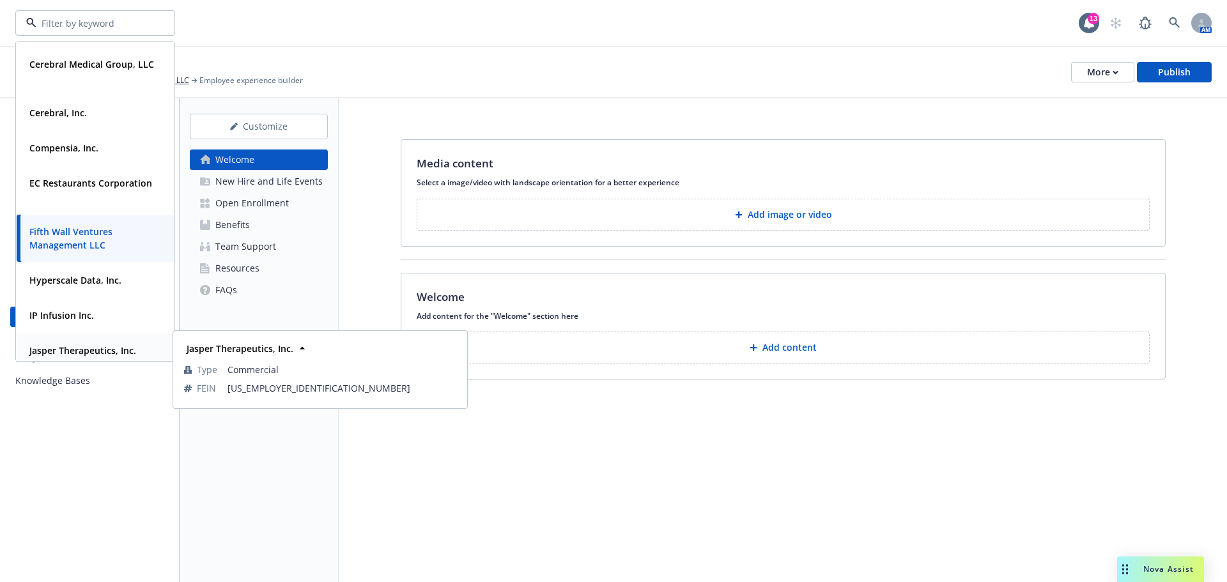
scroll to position [192, 0]
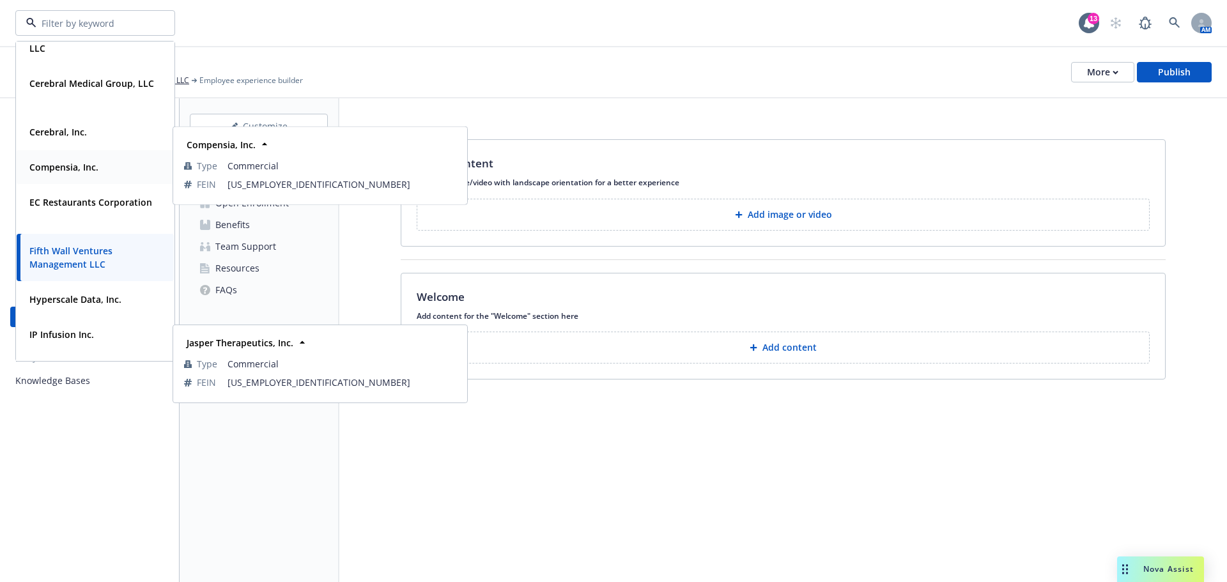
click at [72, 165] on strong "Compensia, Inc." at bounding box center [63, 167] width 69 height 12
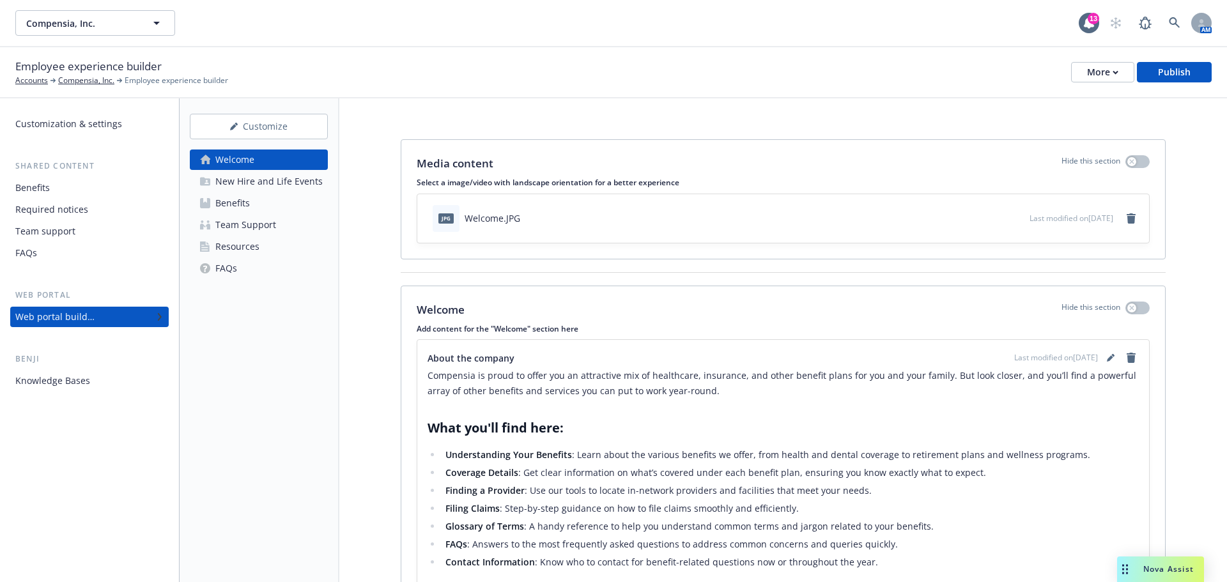
click at [991, 218] on icon "download file" at bounding box center [996, 217] width 10 height 10
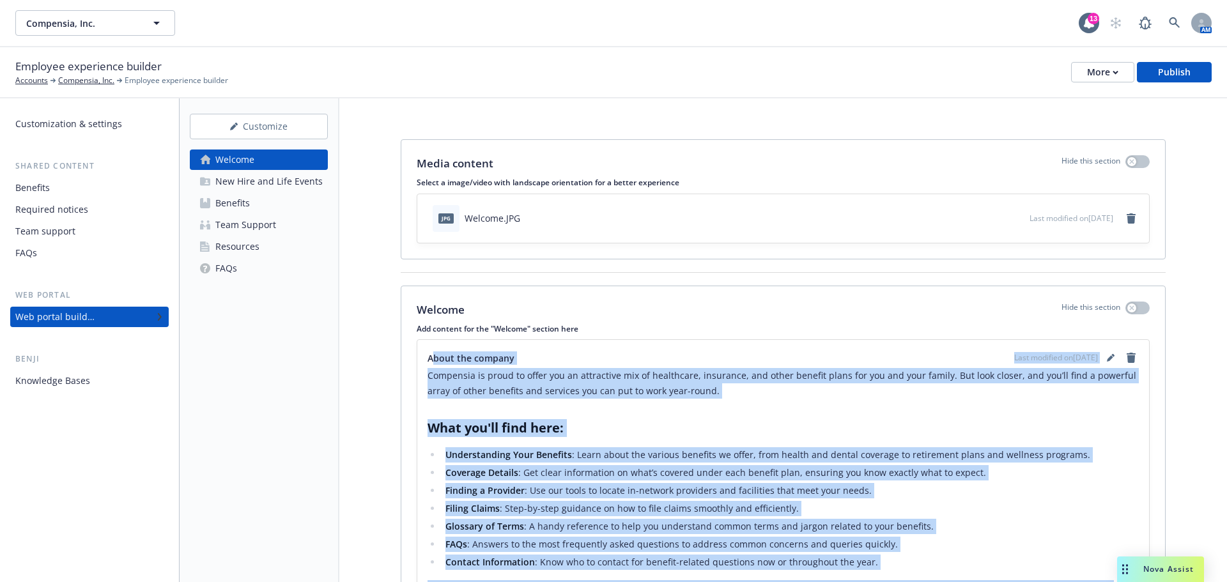
scroll to position [176, 0]
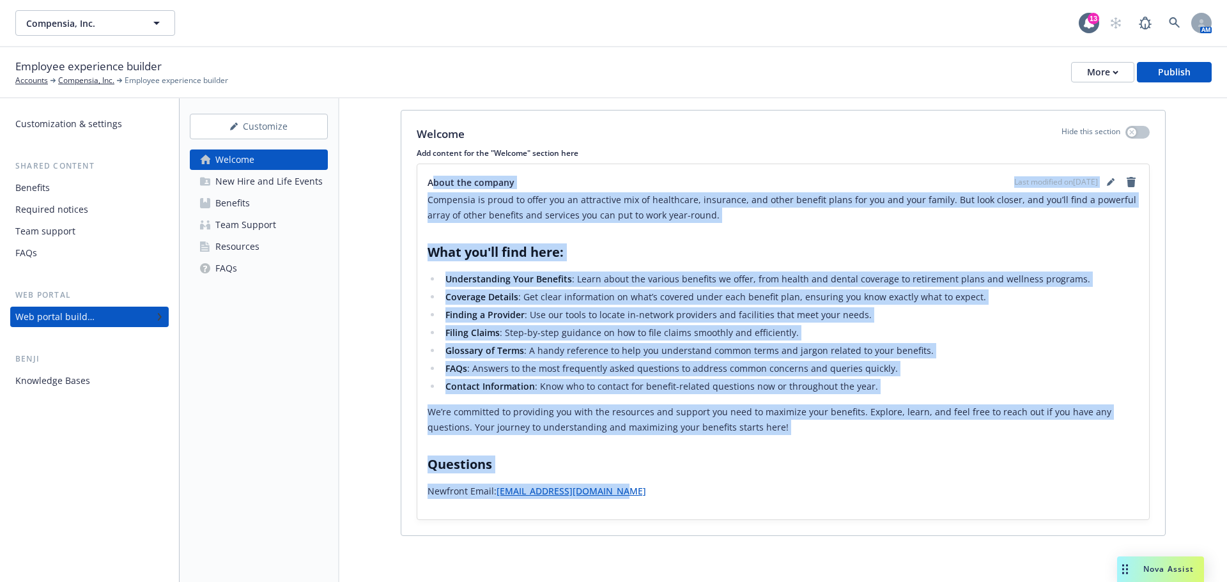
drag, startPoint x: 432, startPoint y: 355, endPoint x: 987, endPoint y: 558, distance: 590.9
click at [987, 558] on div "Media content Hide this section Select a image/video with landscape orientation…" at bounding box center [782, 252] width 887 height 659
copy div "bout the company Last modified on 10/31/2024 Compensia is proud to offer you an…"
drag, startPoint x: 116, startPoint y: 33, endPoint x: 115, endPoint y: 26, distance: 7.1
click at [116, 31] on button "Compensia, Inc." at bounding box center [95, 23] width 160 height 26
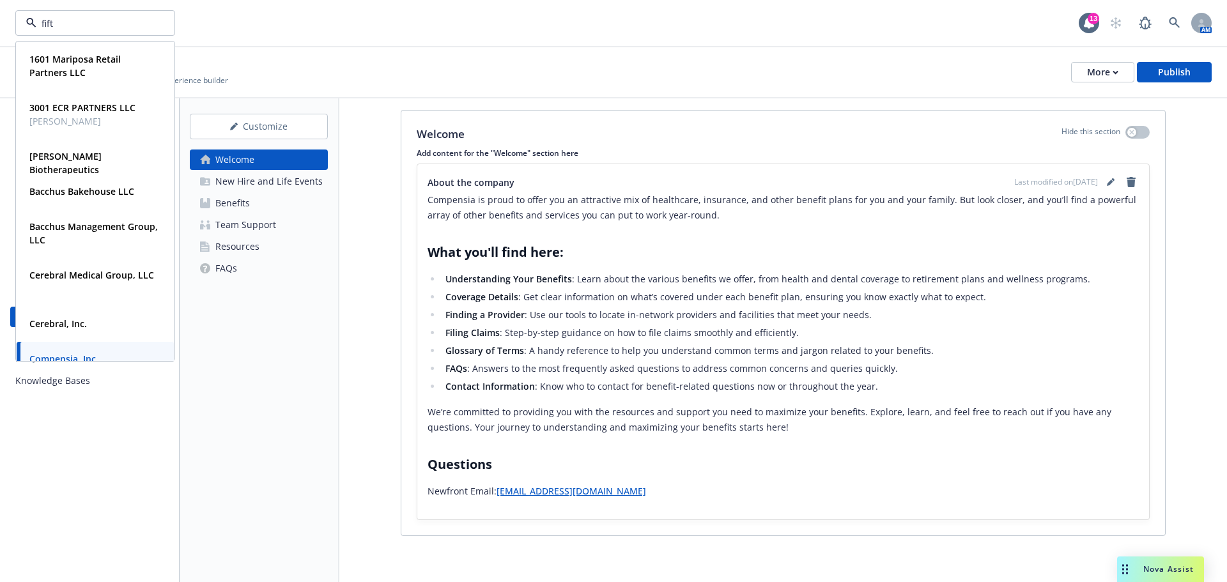
type input "fifth"
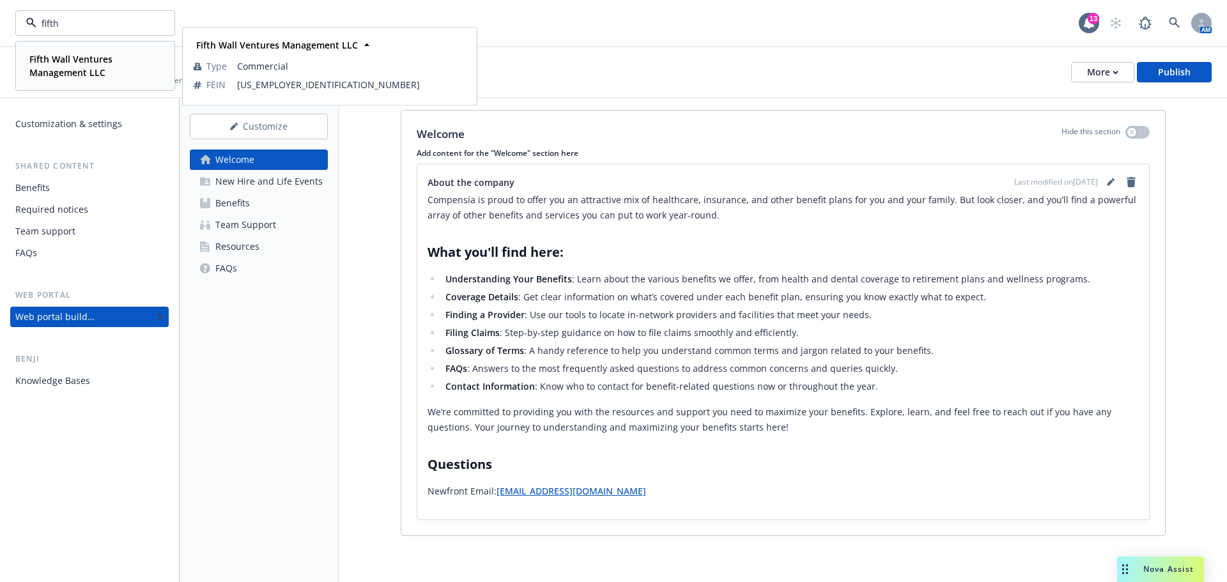
click at [116, 70] on span "Fifth Wall Ventures Management LLC" at bounding box center [93, 65] width 129 height 27
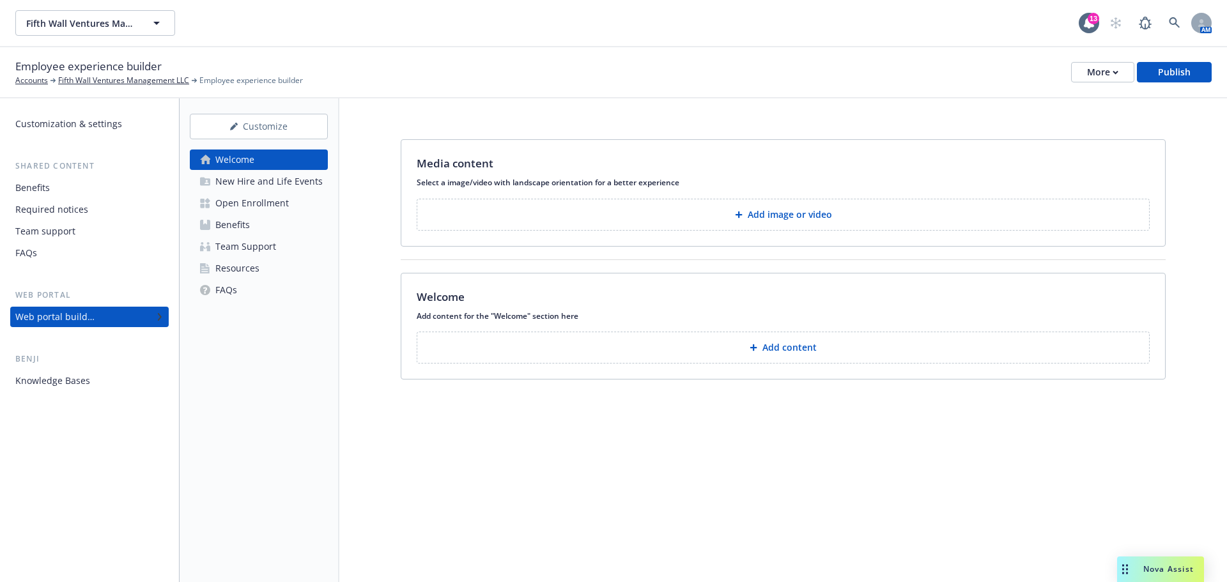
click at [742, 216] on icon at bounding box center [739, 215] width 8 height 8
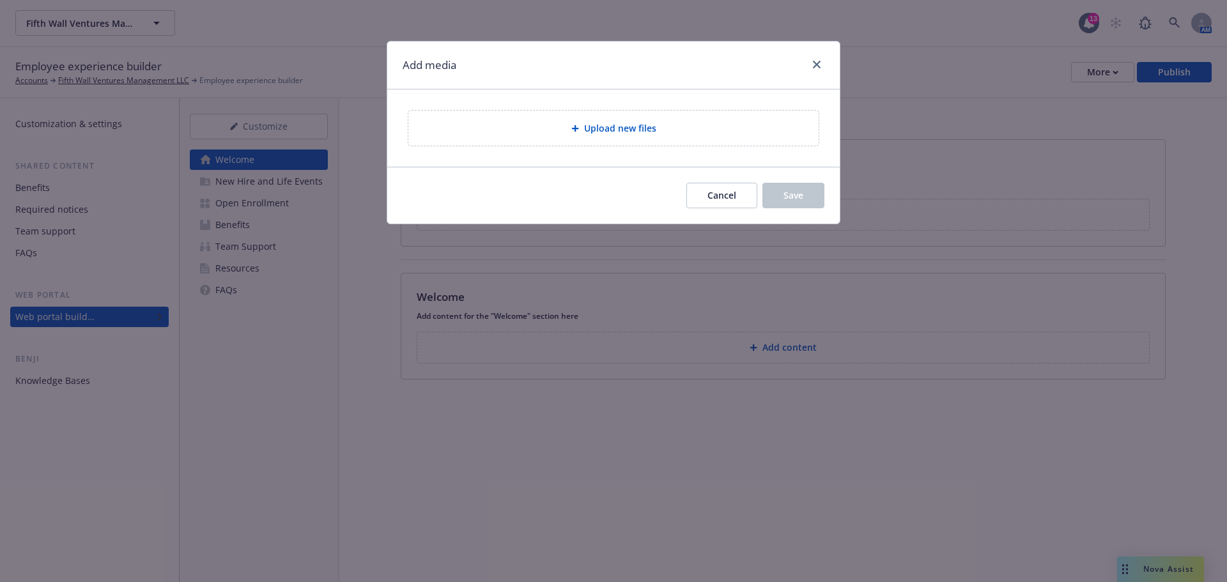
click at [642, 126] on span "Upload new files" at bounding box center [620, 127] width 72 height 13
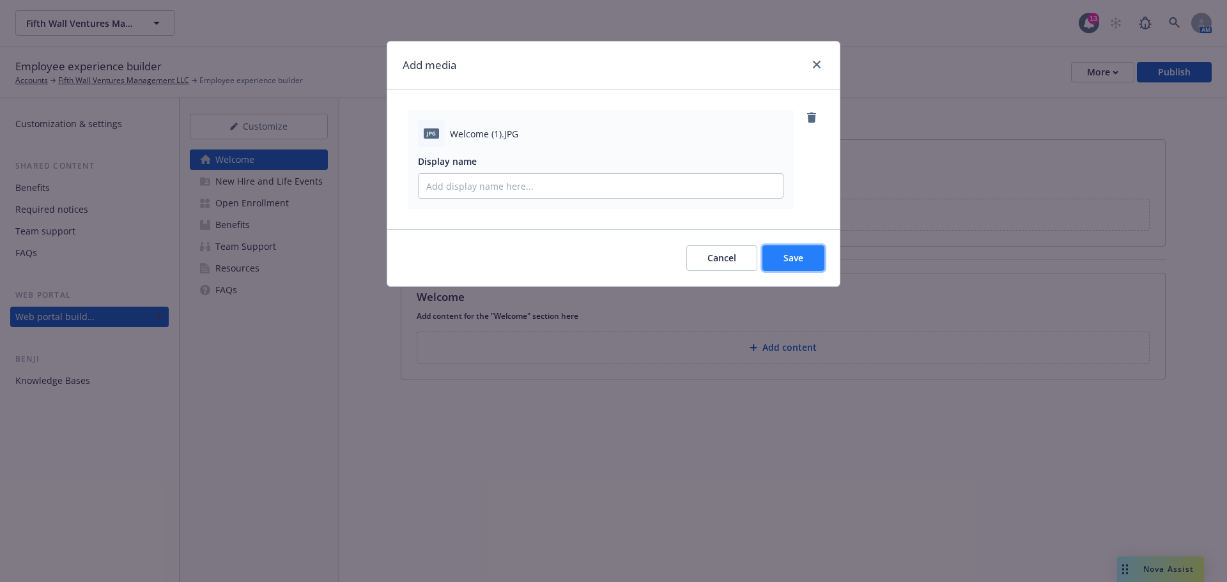
click at [806, 262] on button "Save" at bounding box center [793, 258] width 62 height 26
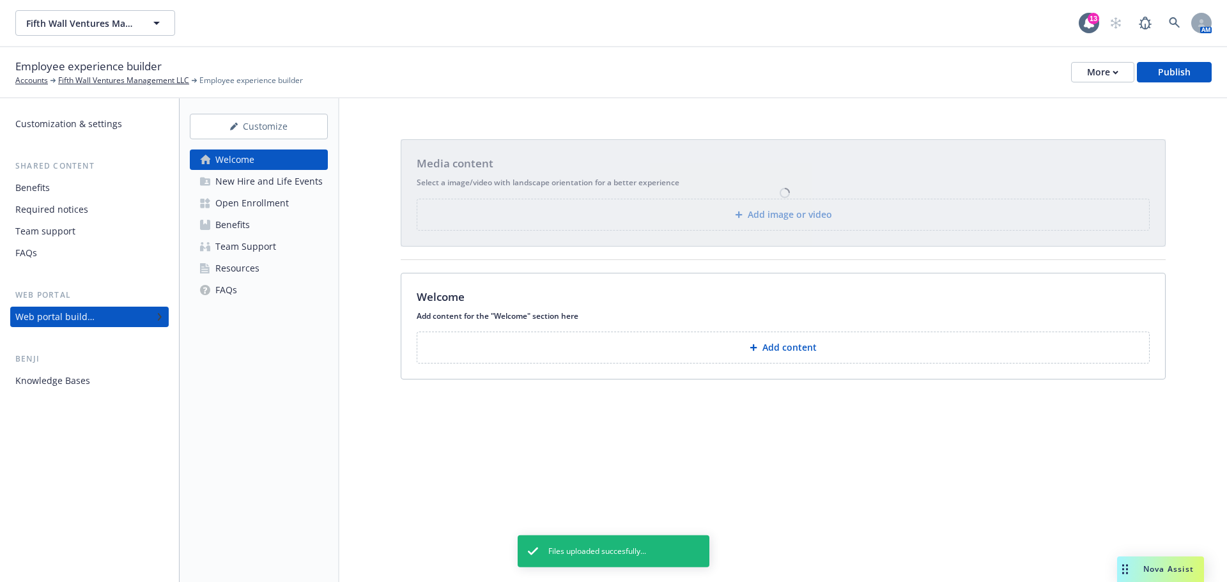
click at [789, 349] on button "Add content" at bounding box center [783, 348] width 733 height 32
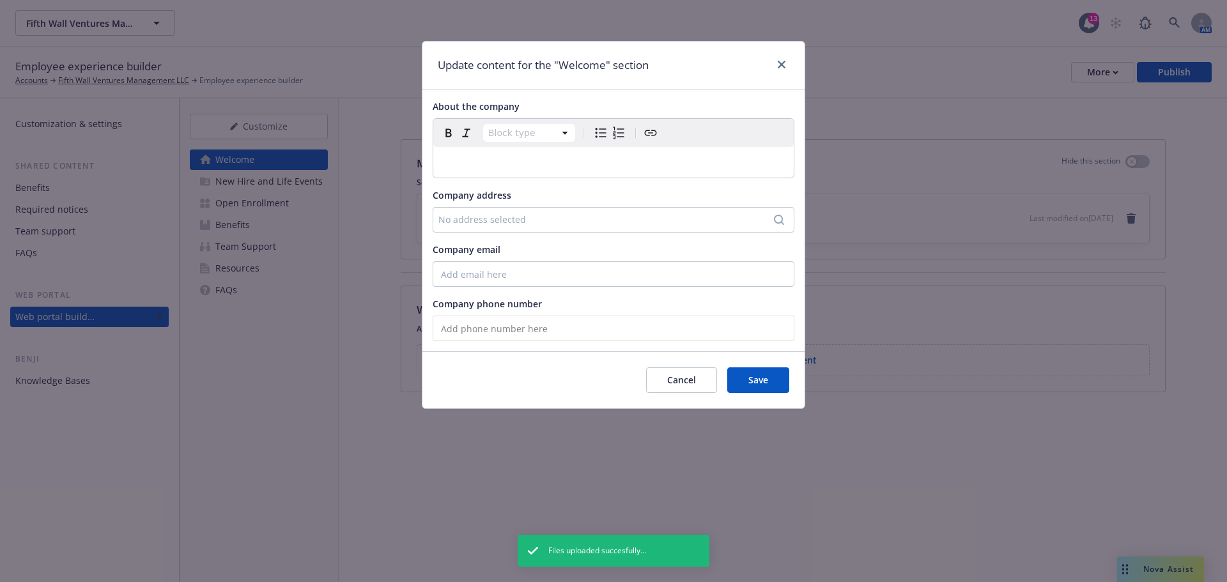
click at [546, 165] on p "editable markdown" at bounding box center [613, 162] width 345 height 15
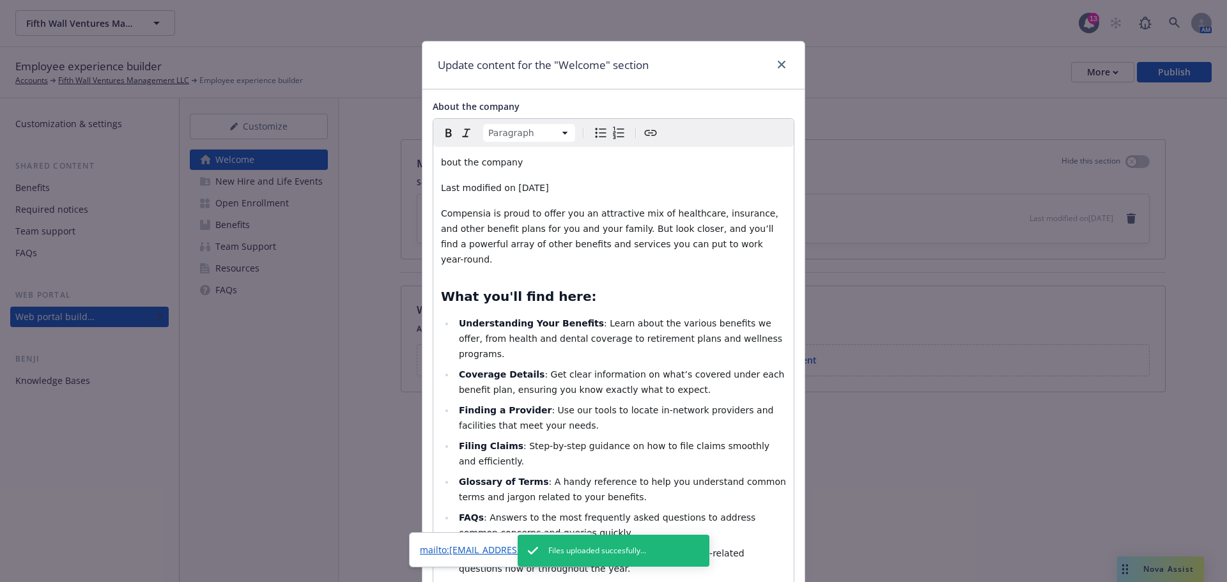
scroll to position [82, 0]
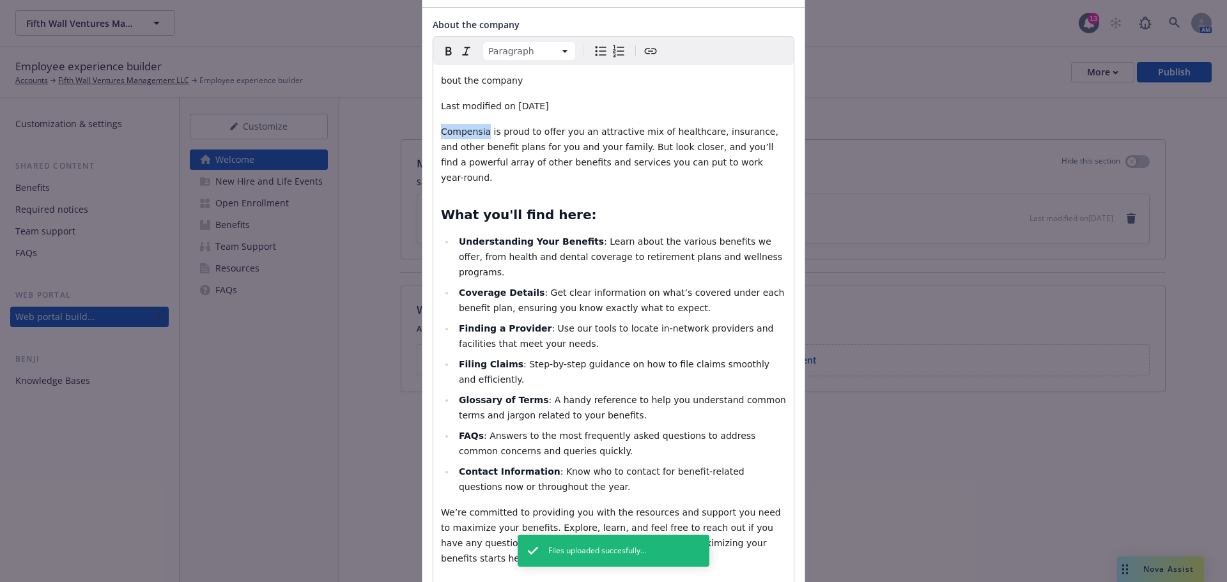
drag, startPoint x: 481, startPoint y: 130, endPoint x: 411, endPoint y: 127, distance: 69.7
click at [411, 127] on div "Update content for the "Welcome" section About the company Paragraph Paragraph …" at bounding box center [613, 291] width 1227 height 582
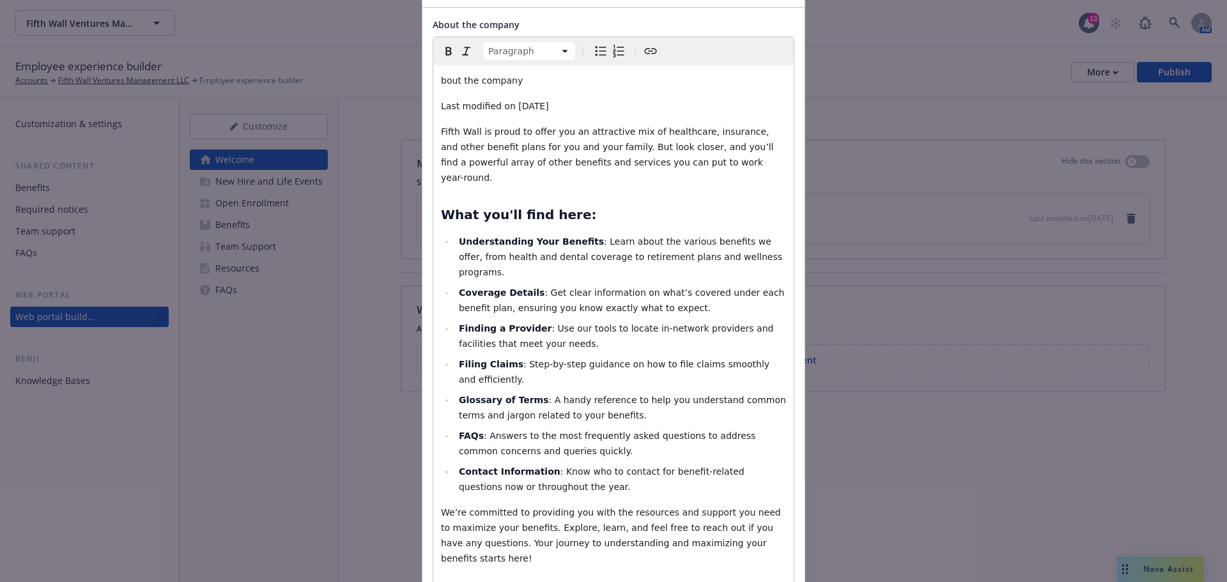
drag, startPoint x: 544, startPoint y: 107, endPoint x: 429, endPoint y: 70, distance: 120.8
click at [433, 70] on div "bout the company Last modified on 10/31/2024 Fifth Wall is proud to offer you a…" at bounding box center [613, 351] width 360 height 572
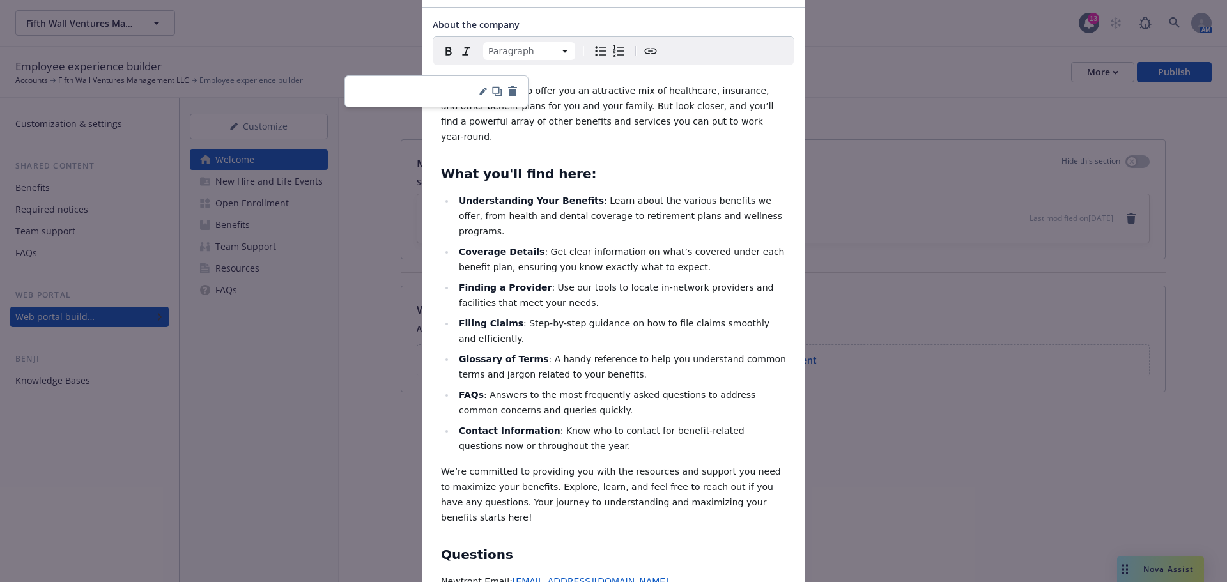
click at [593, 247] on span ": Get clear information on what’s covered under each benefit plan, ensuring you…" at bounding box center [623, 260] width 328 height 26
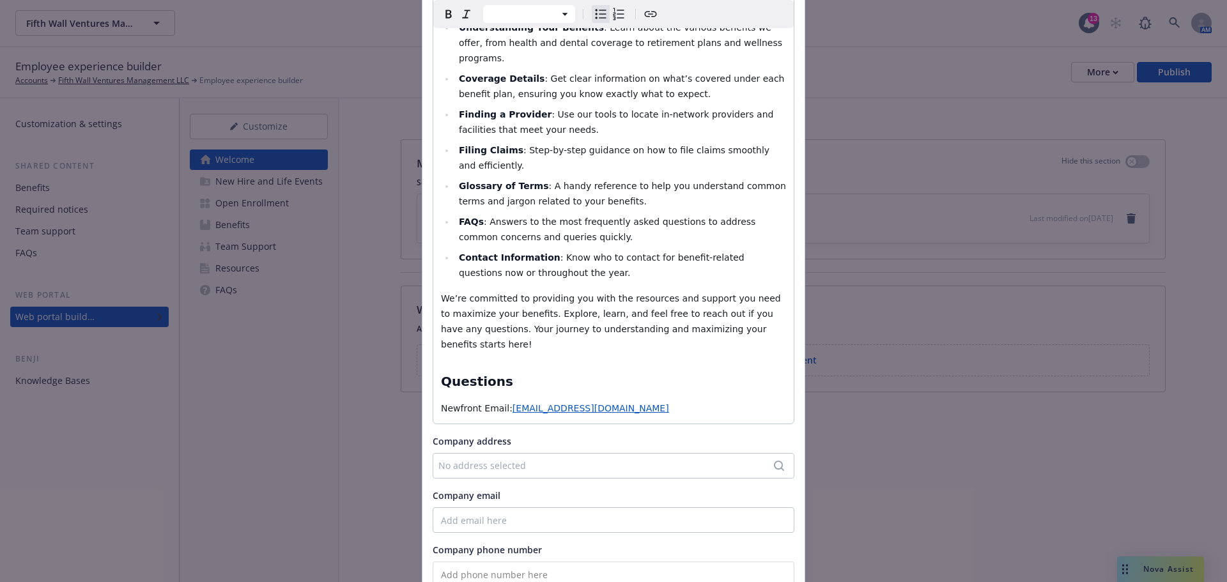
scroll to position [273, 0]
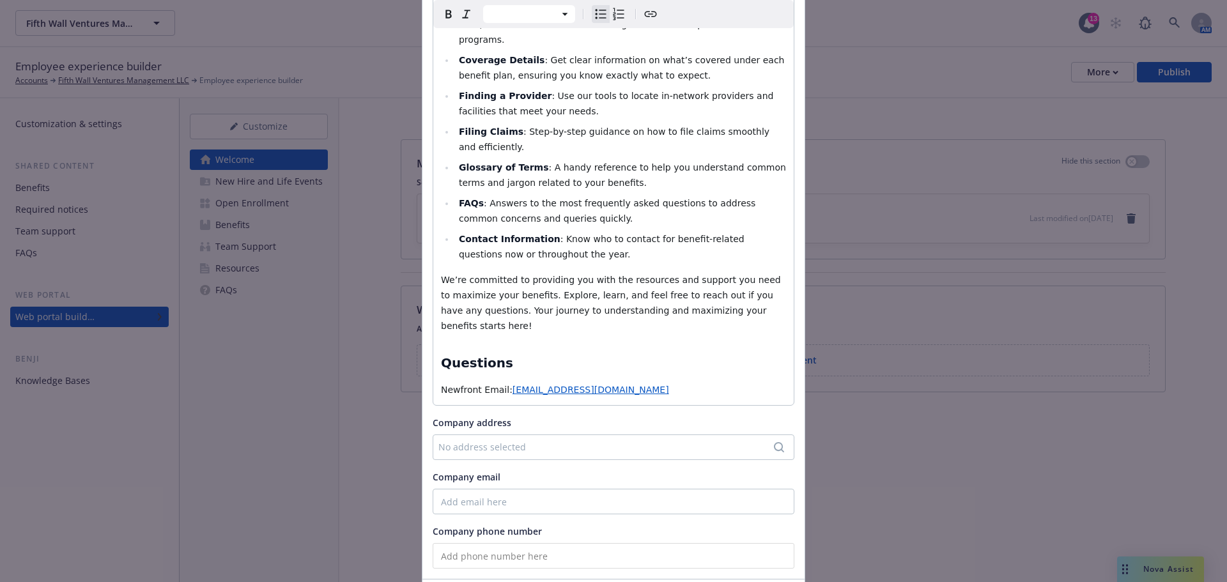
select select "paragraph"
drag, startPoint x: 634, startPoint y: 342, endPoint x: 523, endPoint y: 352, distance: 112.2
click at [500, 382] on p "Newfront Email: tr.compensia@newfront.com" at bounding box center [613, 389] width 345 height 15
drag, startPoint x: 533, startPoint y: 342, endPoint x: 501, endPoint y: 344, distance: 32.0
click at [501, 382] on p "Newfront Email: tr.fi" at bounding box center [613, 389] width 345 height 15
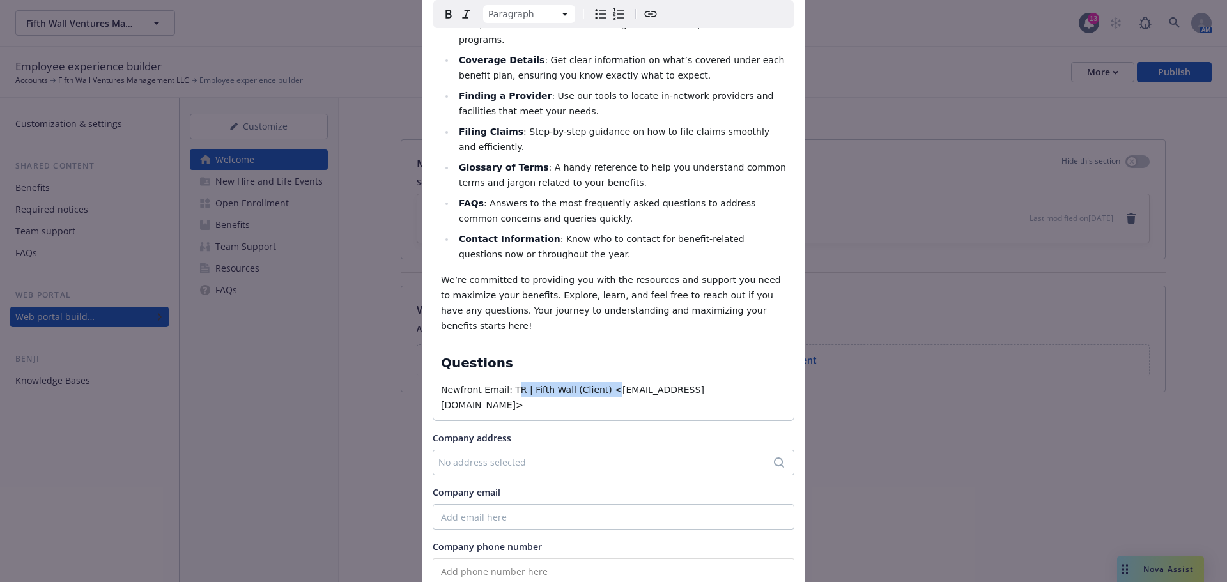
drag, startPoint x: 593, startPoint y: 343, endPoint x: 506, endPoint y: 342, distance: 87.5
click at [506, 385] on span "Newfront Email: TR | Fifth Wall (Client) <tr.fifthwall@newfront.com>" at bounding box center [572, 398] width 263 height 26
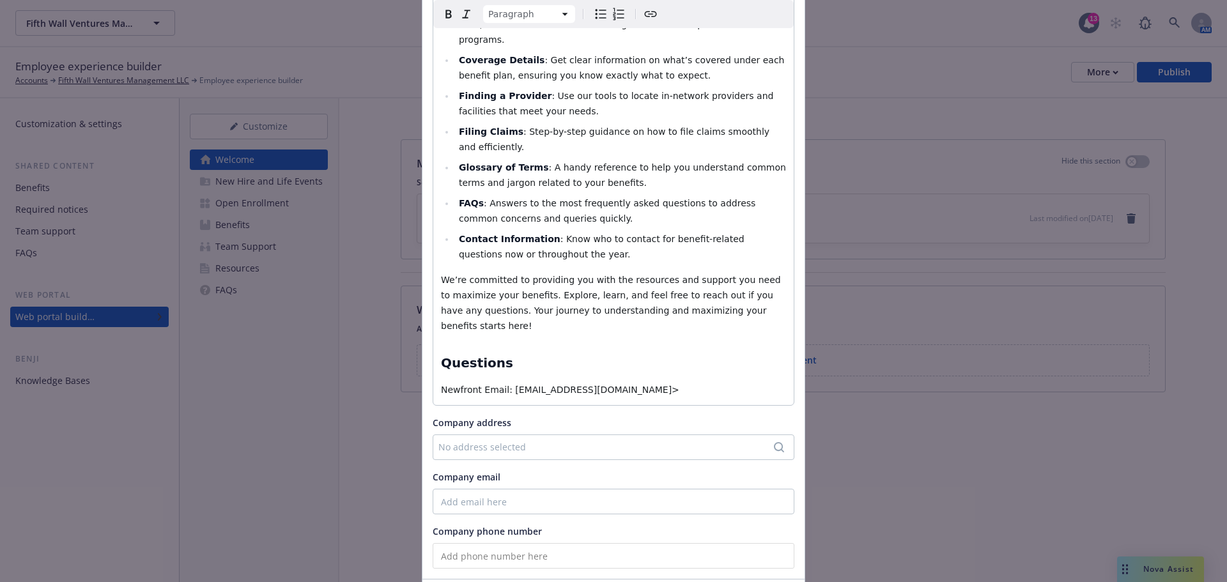
click at [662, 382] on p "Newfront Email: tr.fifthwall@newfront.com>" at bounding box center [613, 389] width 345 height 15
click at [698, 419] on div "About the company Paragraph Paragraph Heading 1 Heading 2 Heading 3 Heading 4 H…" at bounding box center [613, 197] width 382 height 763
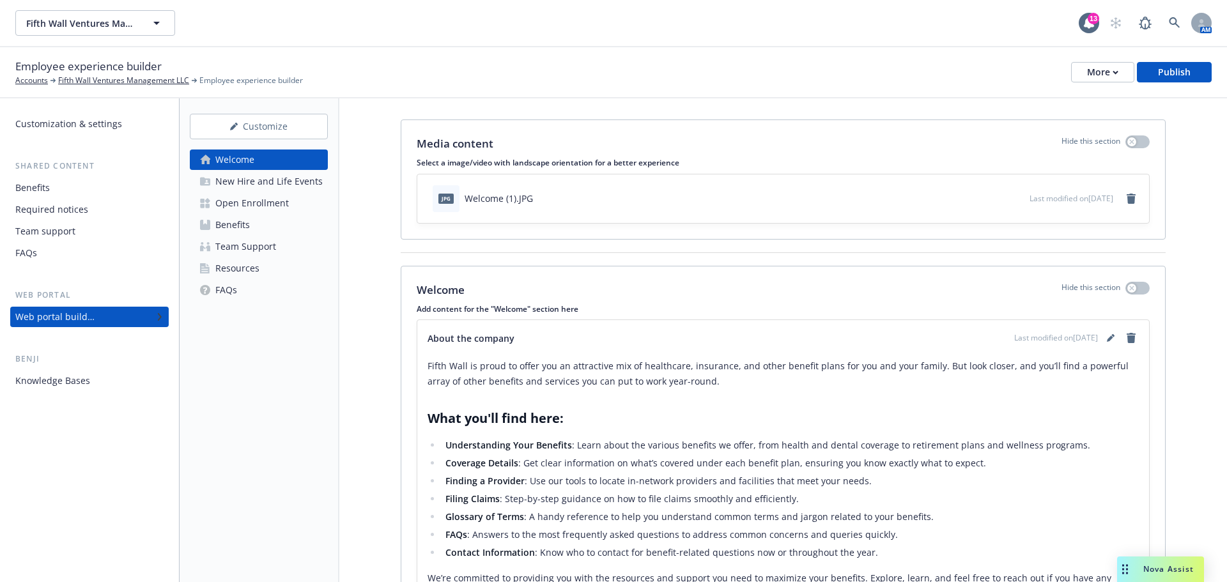
scroll to position [0, 0]
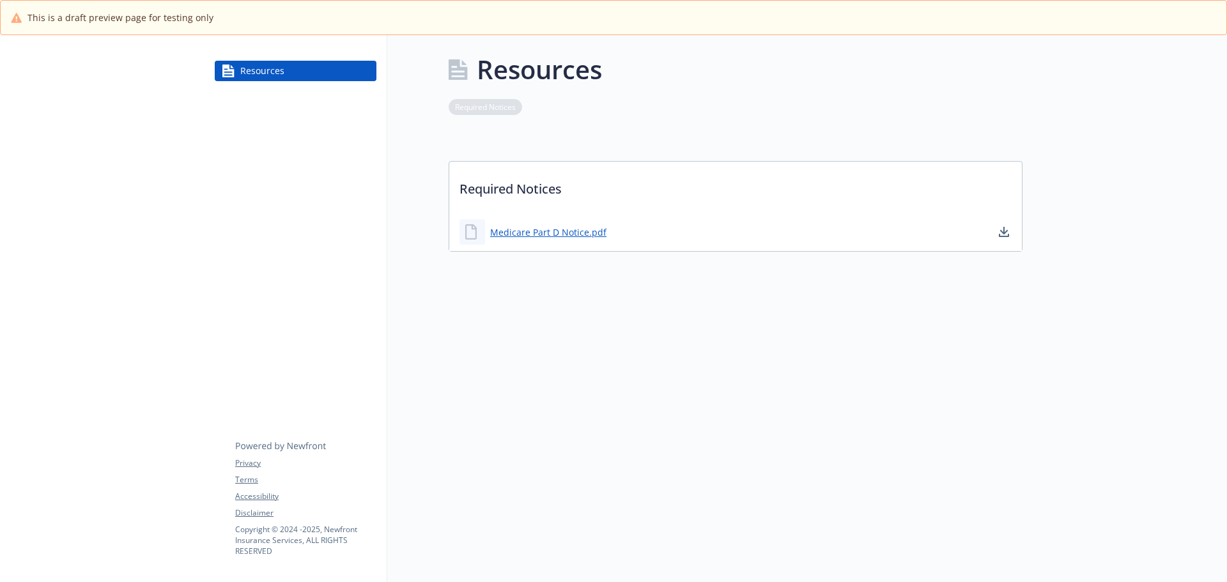
drag, startPoint x: 296, startPoint y: 156, endPoint x: 500, endPoint y: 1, distance: 255.8
click at [297, 156] on div "Resources Privacy Terms Accessibility Disclaimer Copyright © 2024 - 2025 , Newf…" at bounding box center [295, 326] width 183 height 582
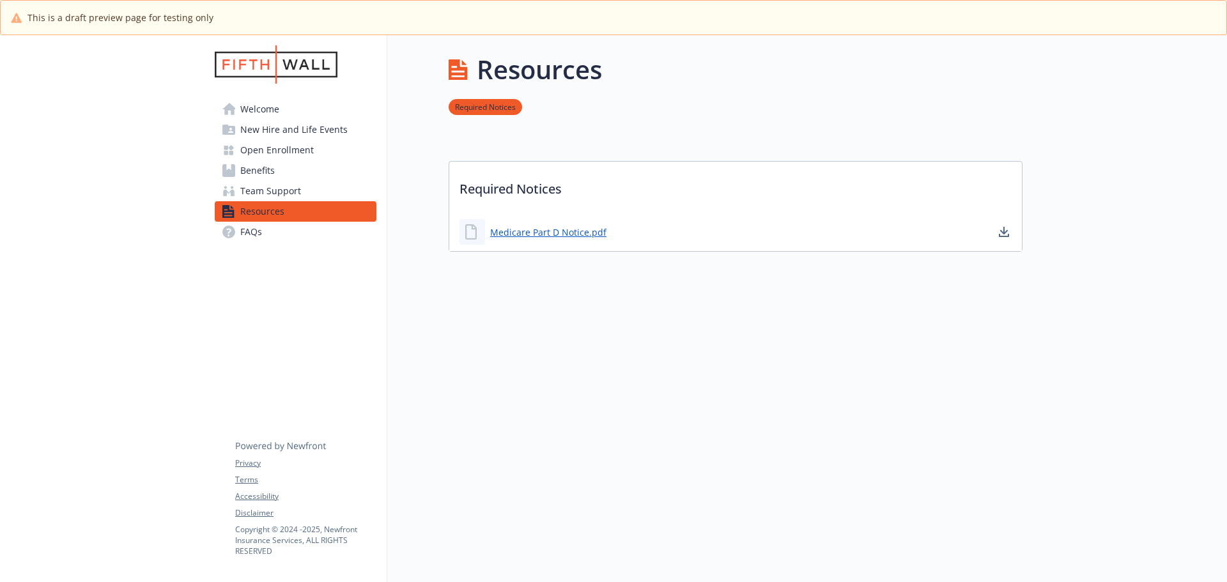
click at [256, 112] on span "Welcome" at bounding box center [259, 109] width 39 height 20
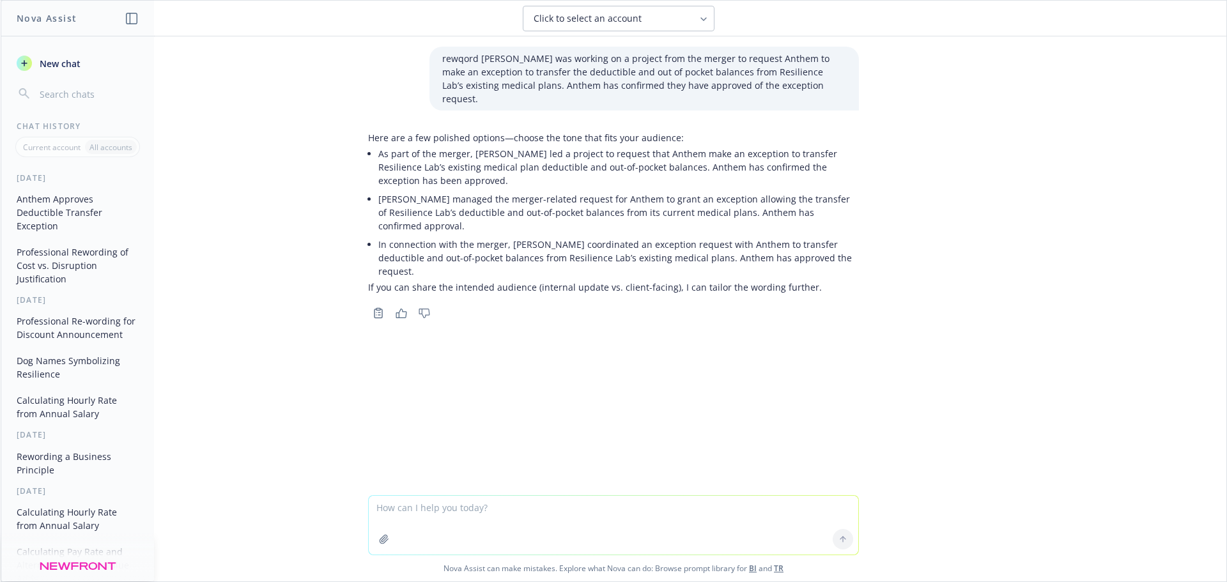
click at [482, 523] on textarea at bounding box center [613, 525] width 489 height 59
paste textarea "w"
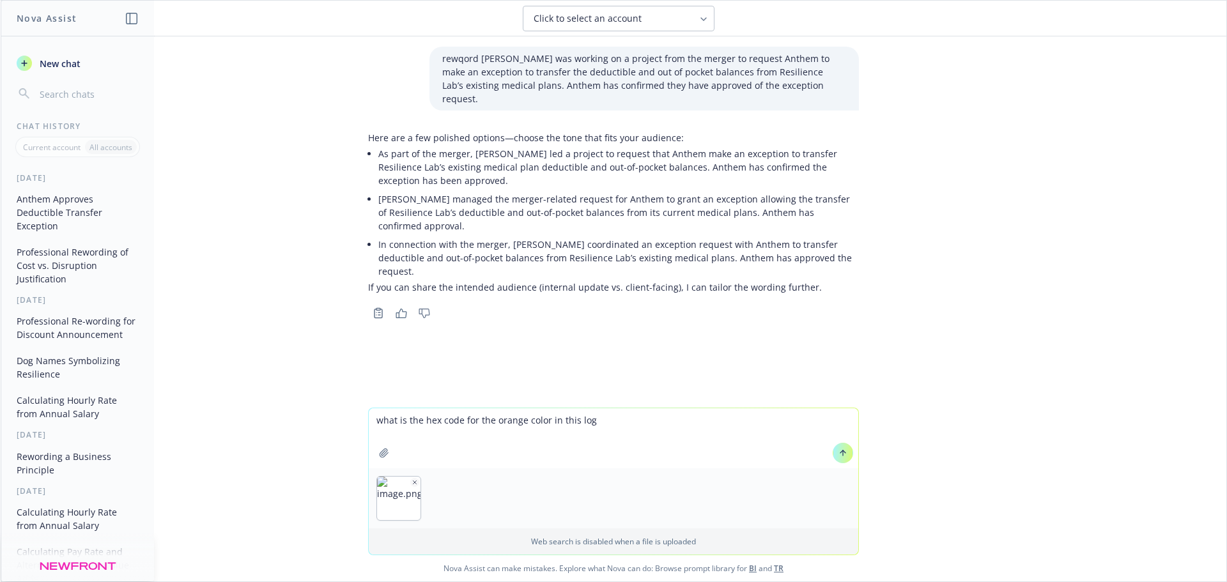
type textarea "what is the hex code for the orange color in this logo"
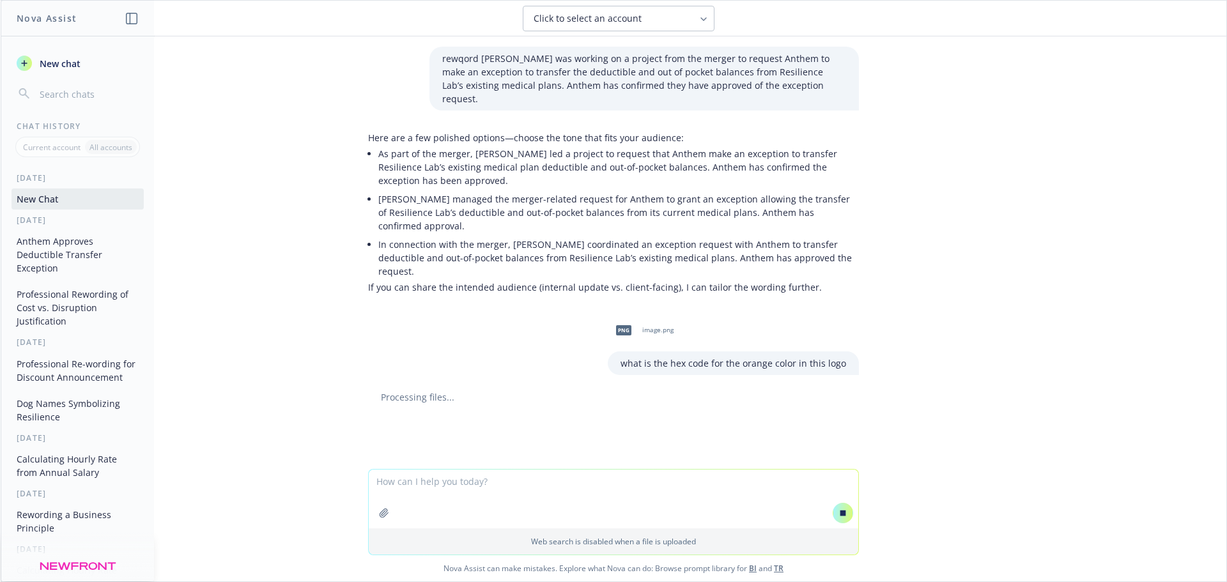
click at [838, 516] on icon at bounding box center [842, 513] width 9 height 9
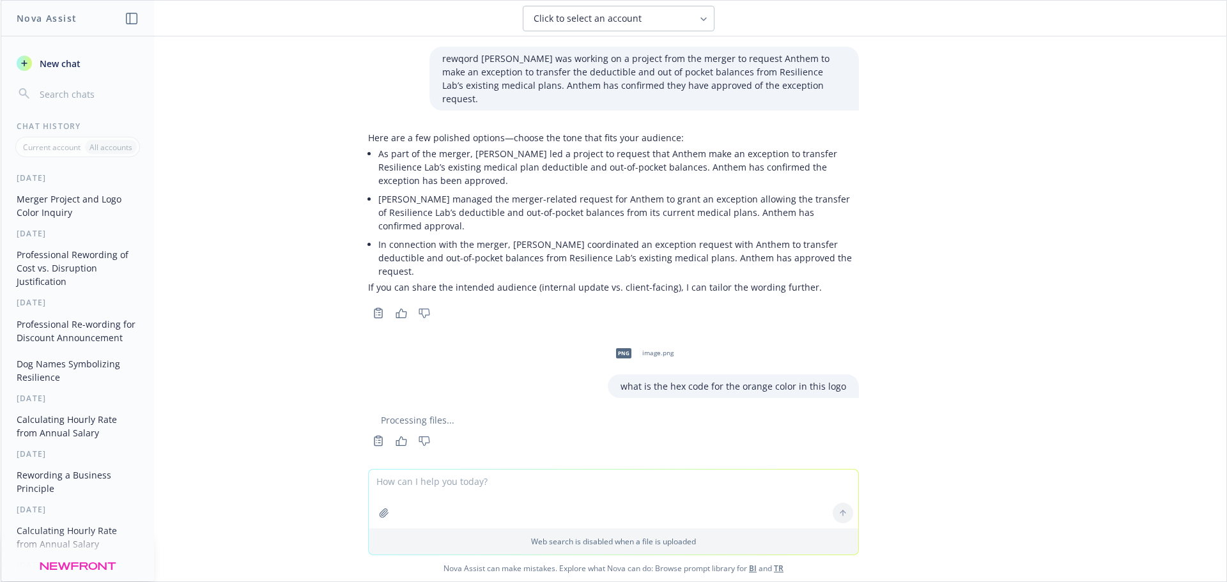
click at [511, 490] on textarea at bounding box center [613, 499] width 489 height 59
type textarea "you took too long. chat gpt got it way faster"
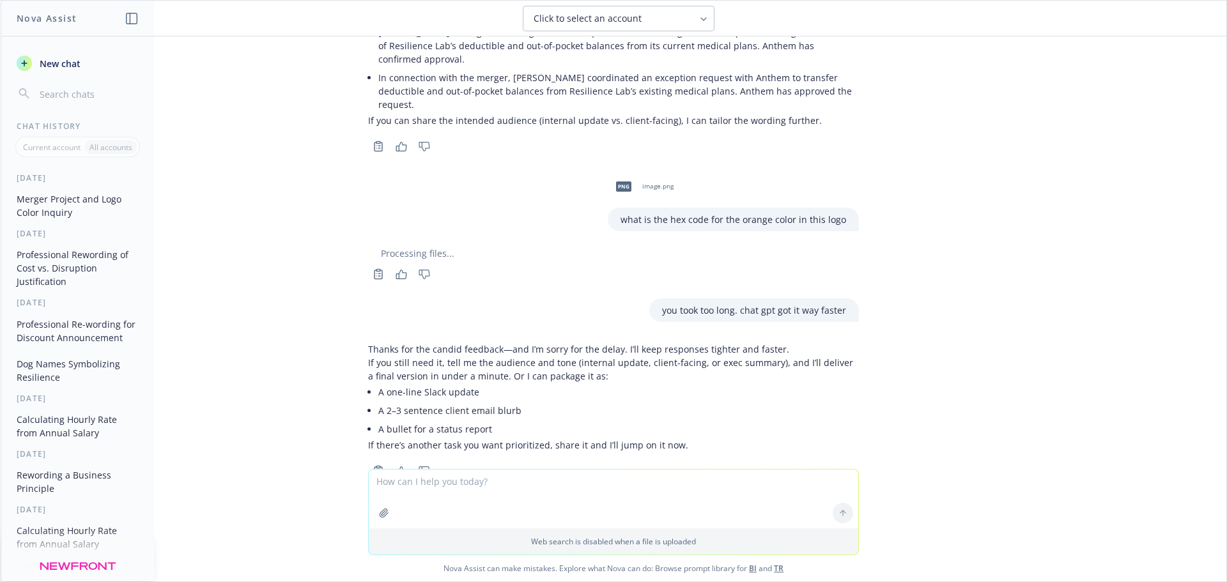
scroll to position [168, 0]
